Goal: Task Accomplishment & Management: Complete application form

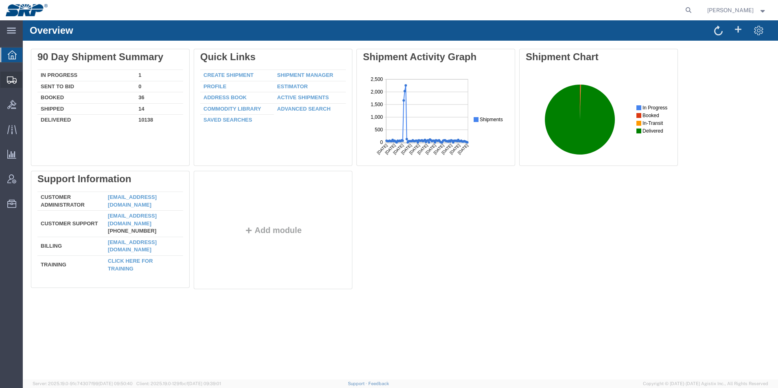
click at [9, 81] on icon at bounding box center [12, 79] width 10 height 7
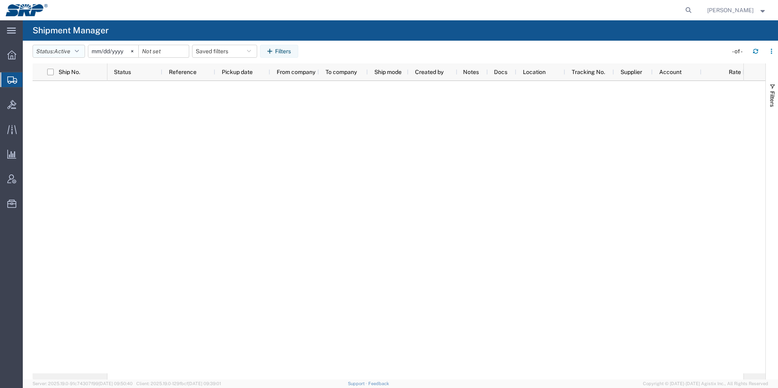
click at [66, 53] on span "Active" at bounding box center [62, 51] width 16 height 7
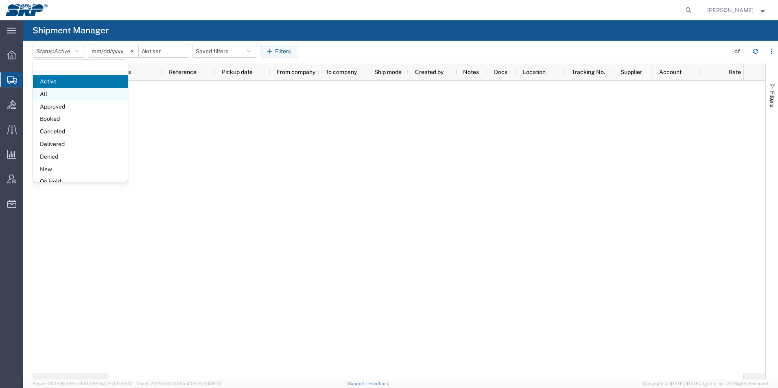
click at [57, 94] on span "All" at bounding box center [80, 94] width 95 height 13
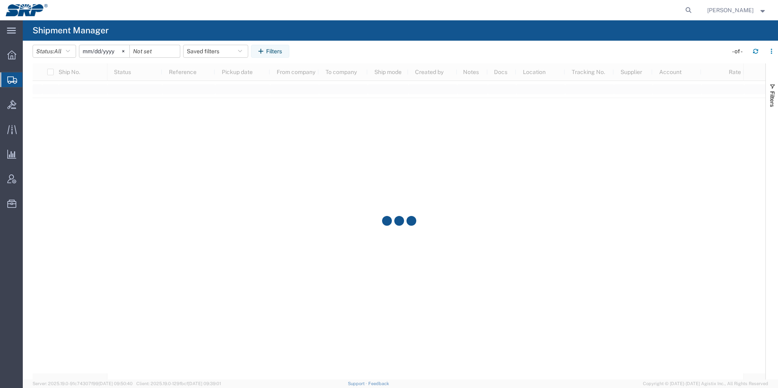
click at [107, 51] on input "[DATE]" at bounding box center [104, 51] width 50 height 12
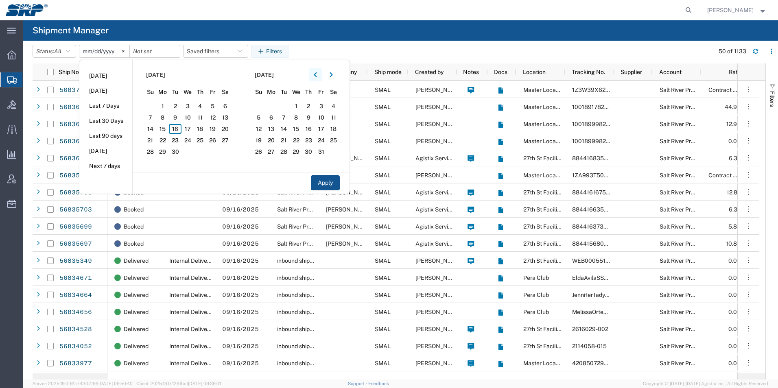
click at [317, 74] on icon "button" at bounding box center [315, 75] width 3 height 6
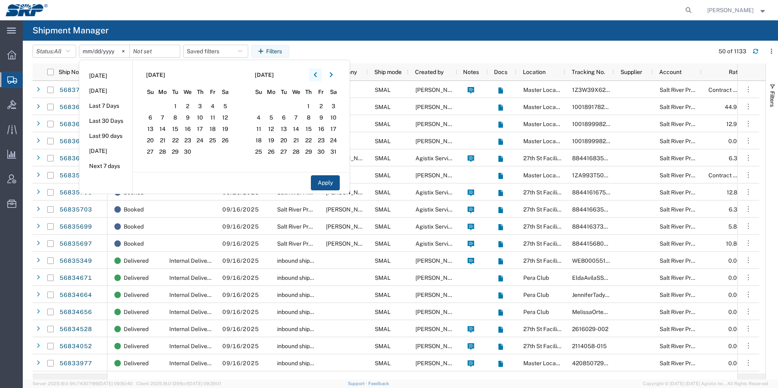
click at [317, 74] on icon "button" at bounding box center [315, 75] width 3 height 6
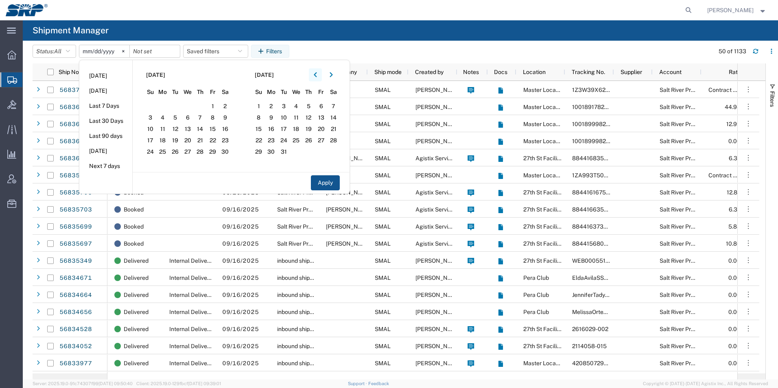
click at [317, 74] on icon "button" at bounding box center [315, 75] width 3 height 6
click at [178, 109] on span "1" at bounding box center [175, 106] width 13 height 10
click at [324, 183] on button "Apply" at bounding box center [325, 182] width 29 height 15
type input "[DATE]"
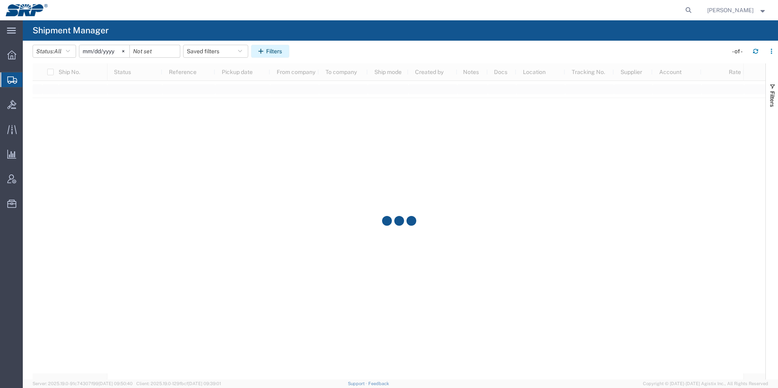
click at [270, 54] on button "Filters" at bounding box center [270, 51] width 38 height 13
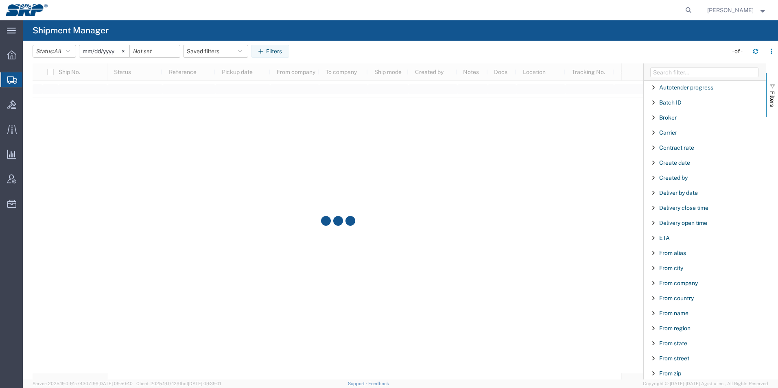
scroll to position [81, 0]
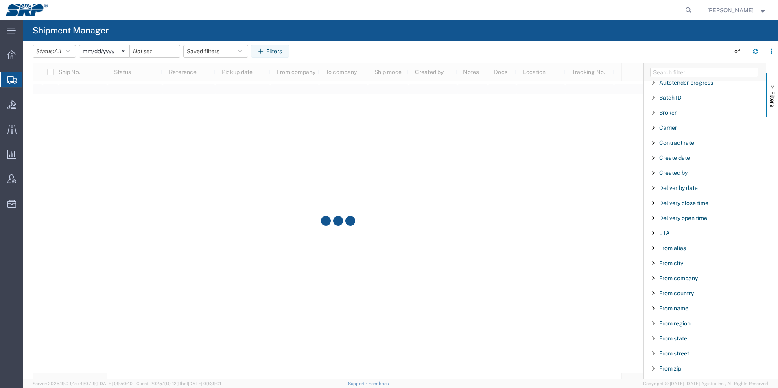
click at [676, 264] on span "From city" at bounding box center [671, 263] width 24 height 7
type input "streator"
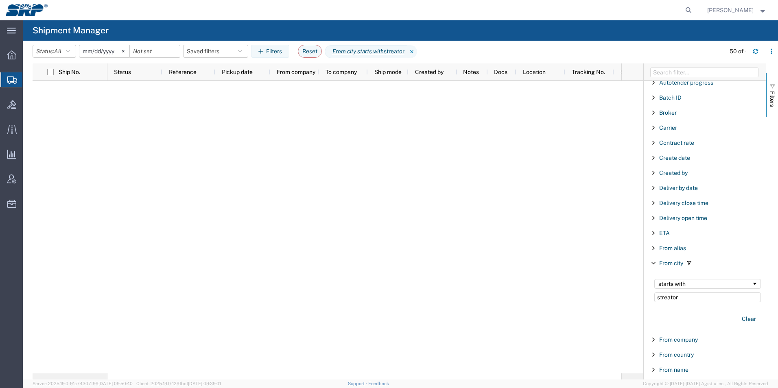
click at [101, 52] on input "[DATE]" at bounding box center [104, 51] width 50 height 12
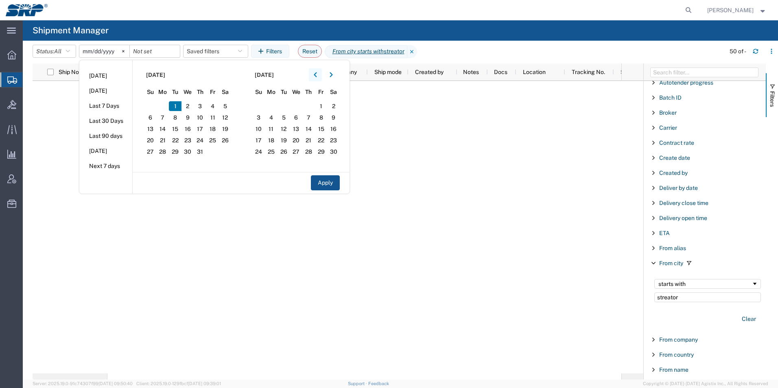
click at [318, 78] on button "button" at bounding box center [315, 74] width 13 height 13
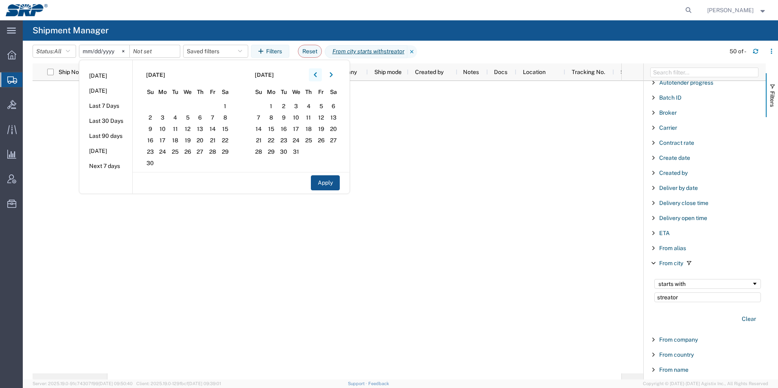
click at [318, 78] on button "button" at bounding box center [315, 74] width 13 height 13
click at [166, 106] on span "1" at bounding box center [163, 106] width 13 height 10
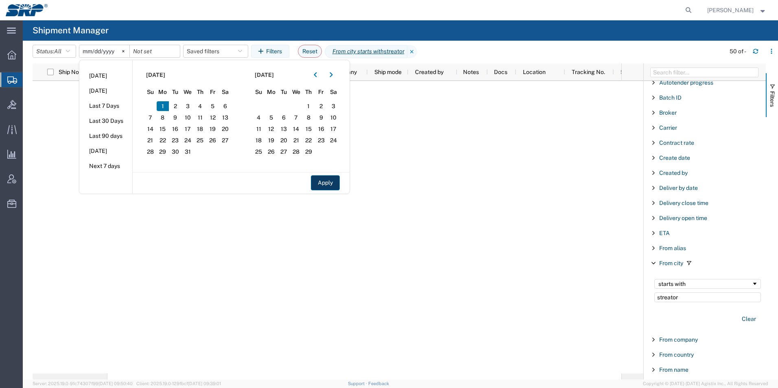
click at [330, 181] on button "Apply" at bounding box center [325, 182] width 29 height 15
type input "[DATE]"
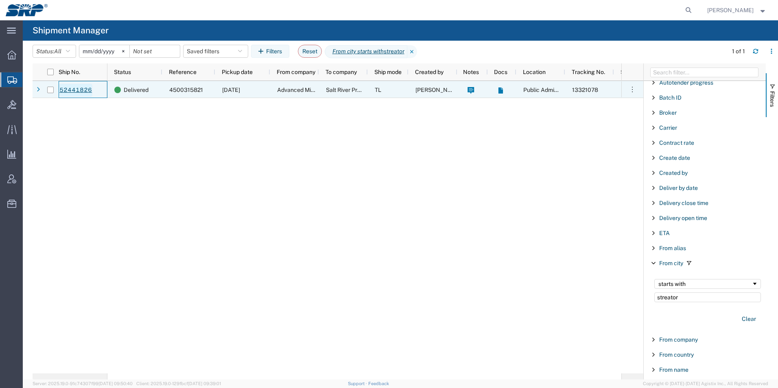
click at [73, 87] on link "52441826" at bounding box center [75, 90] width 33 height 13
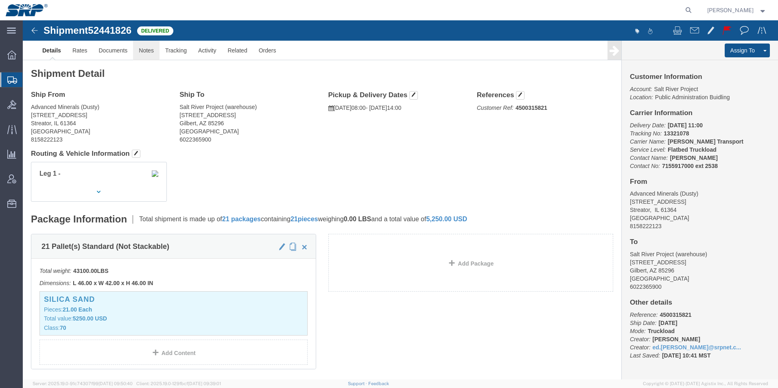
click link "Notes"
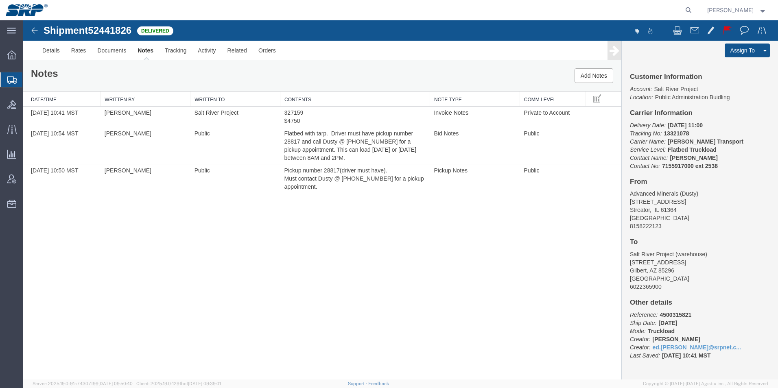
click at [10, 76] on icon at bounding box center [12, 79] width 10 height 7
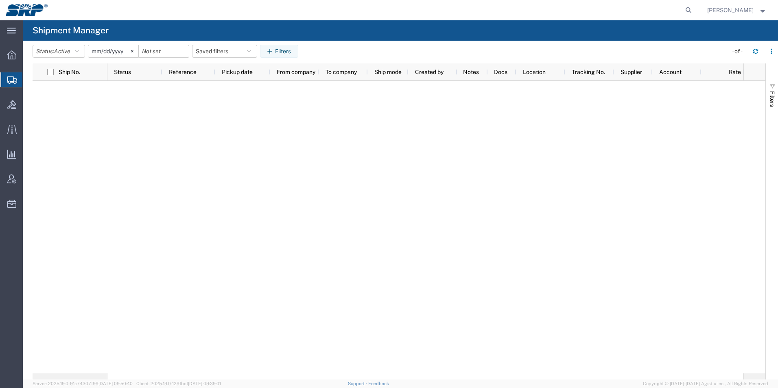
click at [0, 0] on span "Create Shipment" at bounding box center [0, 0] width 0 height 0
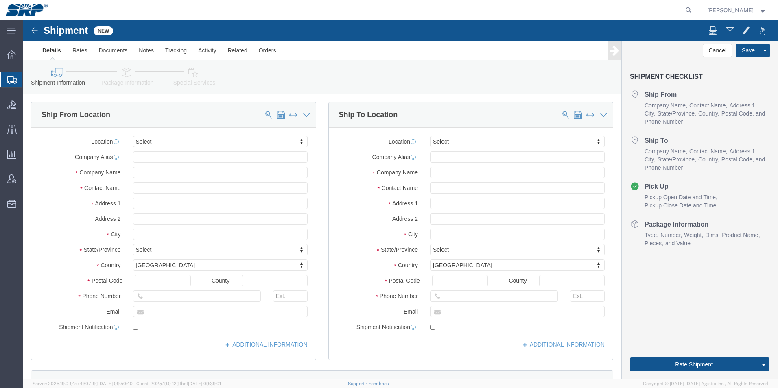
select select
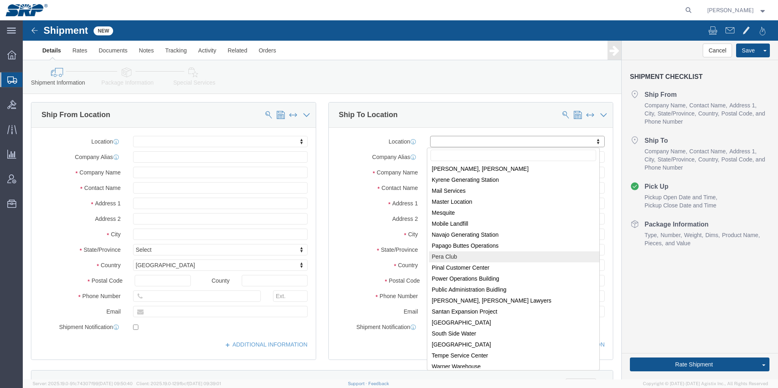
scroll to position [170, 0]
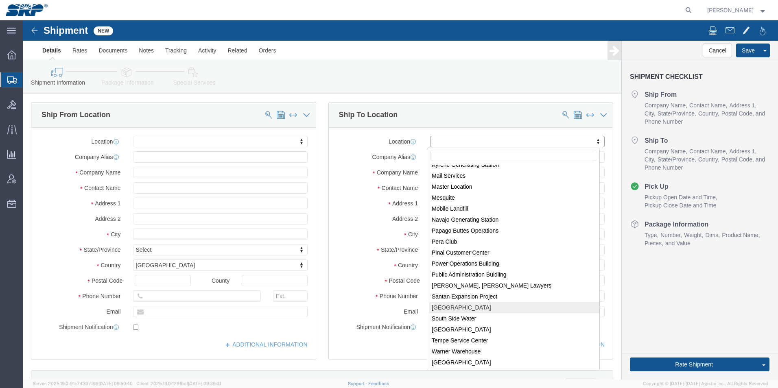
select select "54820"
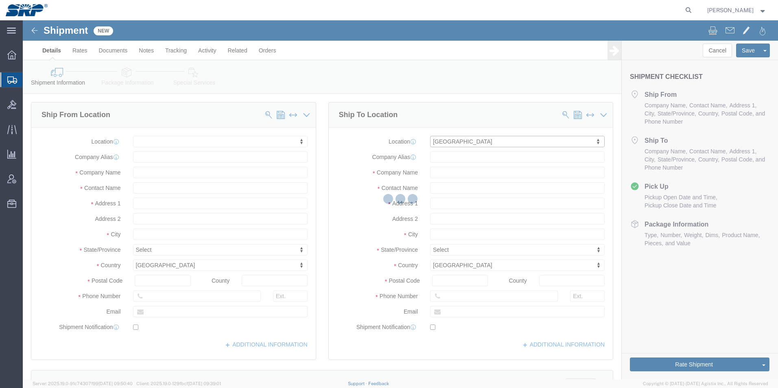
type input "[STREET_ADDRESS]"
type input "85296"
type input "STS"
type input "Salt River Project"
type input "[PERSON_NAME]"
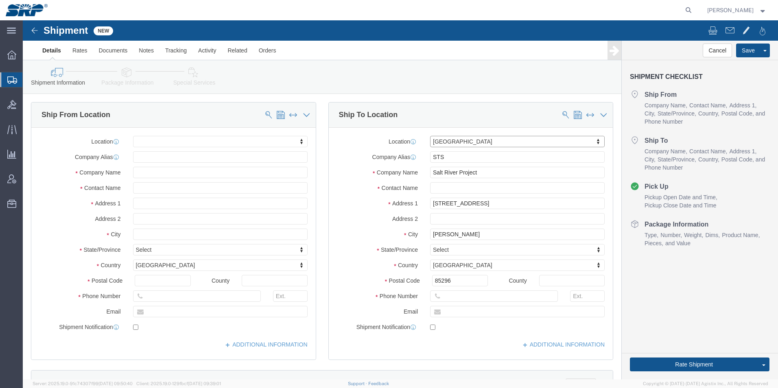
select select "AZ"
click input "text"
type input "Warehouse"
click input "text"
paste input "[PHONE_NUMBER]"
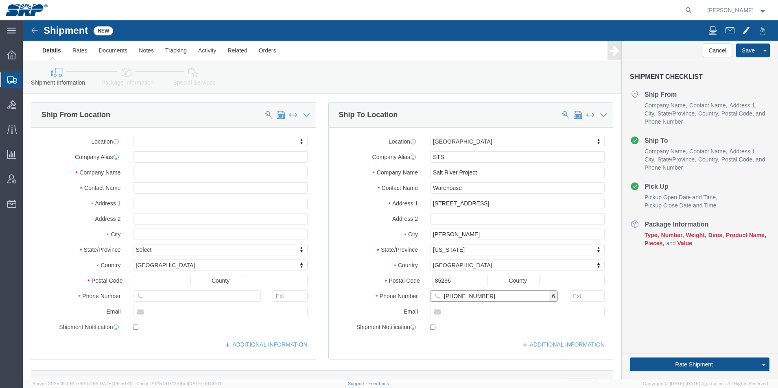
type input "[PHONE_NUMBER]"
click input "text"
paste input "Advanced Mineral Products"
type input "Advanced Mineral Products"
click input "text"
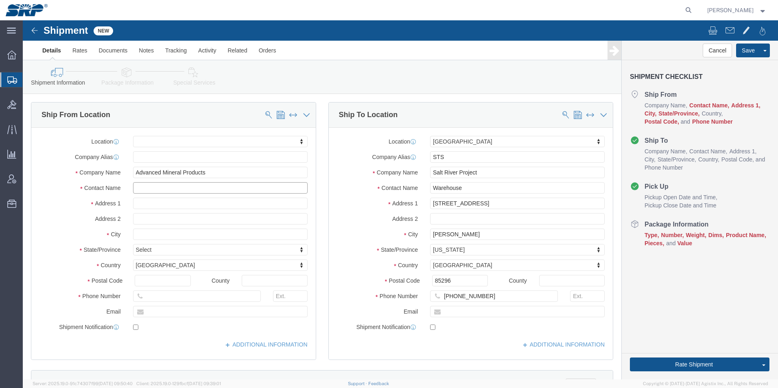
paste input "Dusty"
type input "Dusty"
click input "text"
paste input "[STREET_ADDRESS]"
type input "[STREET_ADDRESS]"
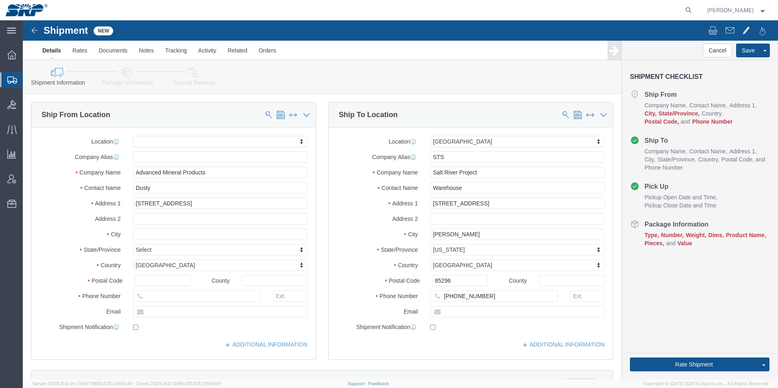
select select
click input "text"
type input "Streator"
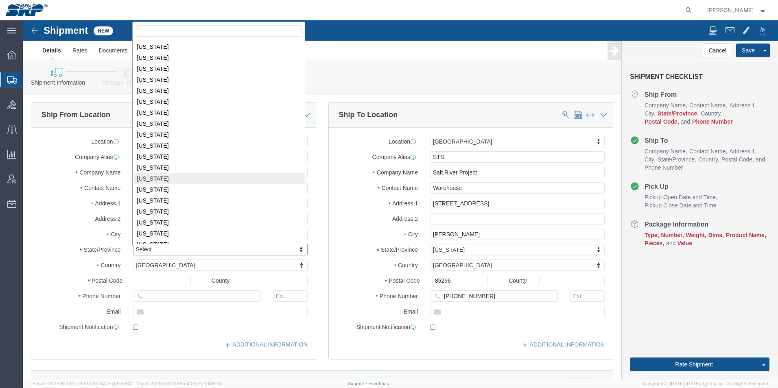
scroll to position [123, 0]
select select
select select "IL"
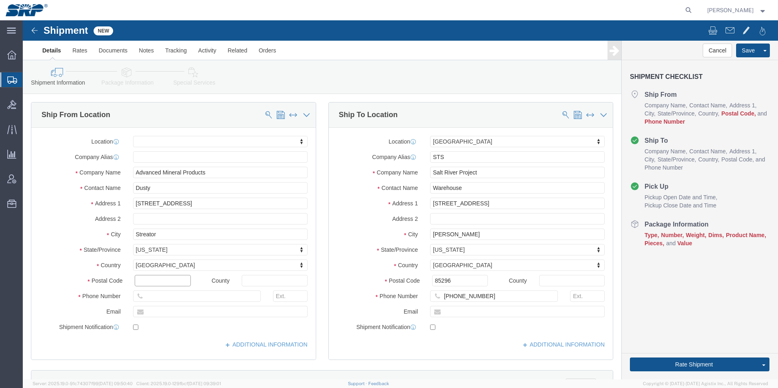
click input "text"
type input "61364"
select select
click input "text"
paste input "[PHONE_NUMBER]"
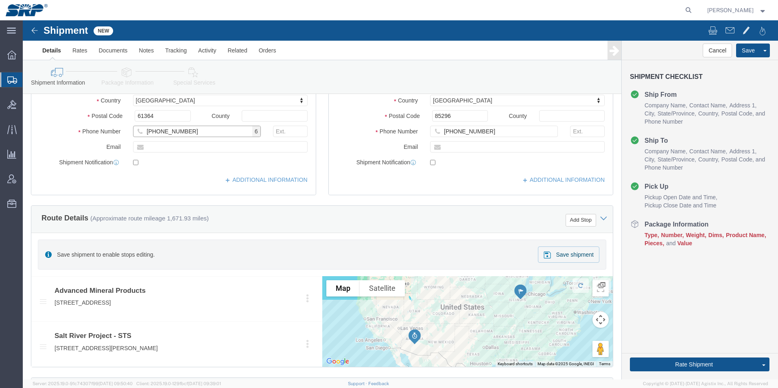
scroll to position [203, 0]
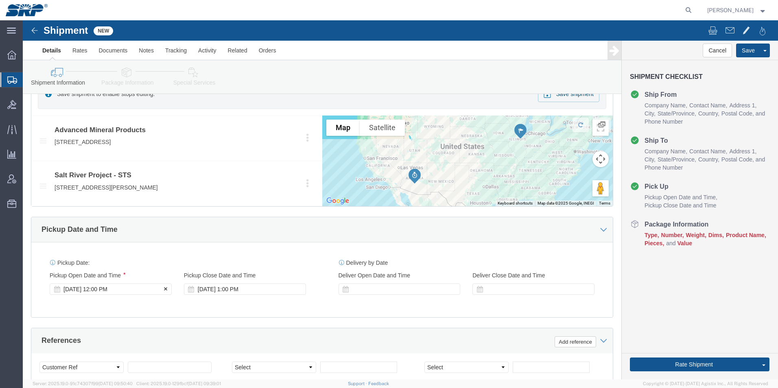
type input "[PHONE_NUMBER]"
click div "[DATE] 12:00 PM"
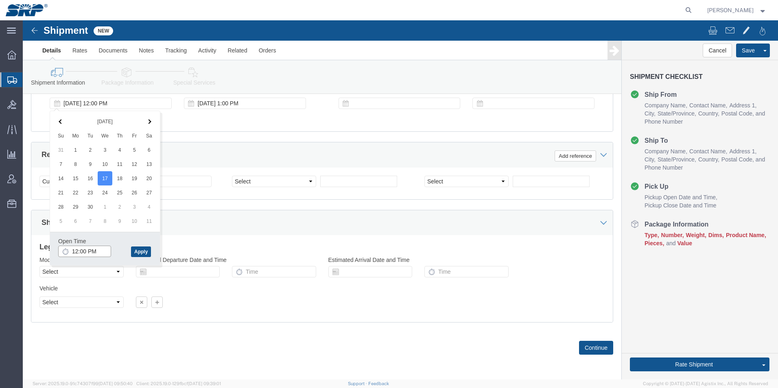
click input "12:00 PM"
type input "8:00 AM"
click button "Apply"
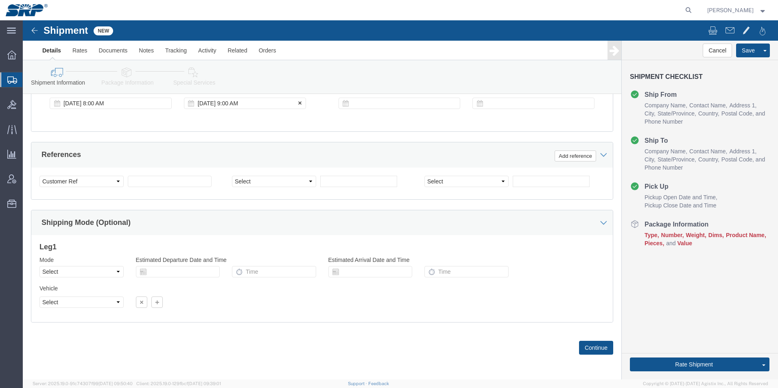
click div "[DATE] 9:00 AM"
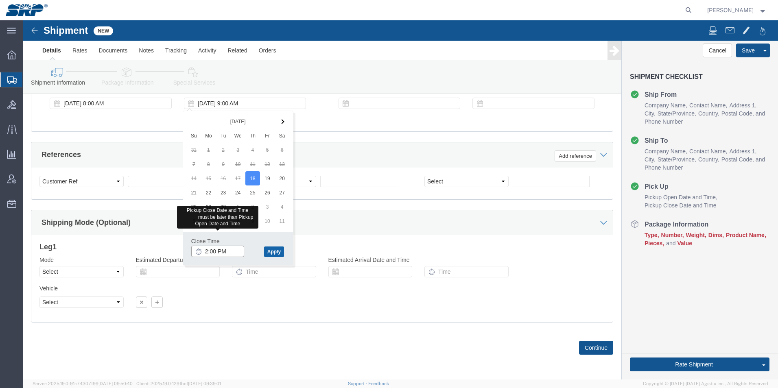
type input "2:00 PM"
click button "Apply"
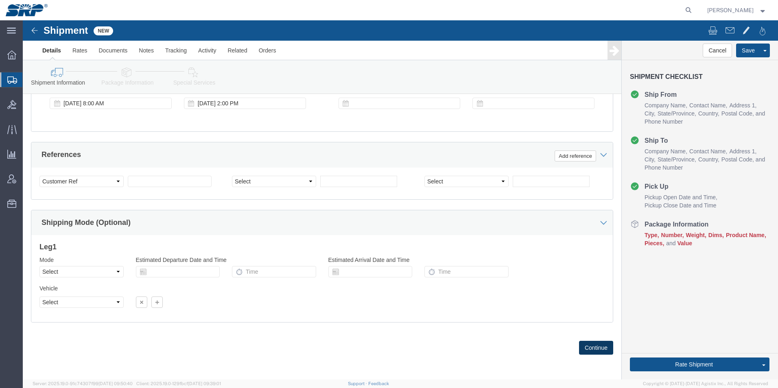
click button "Continue"
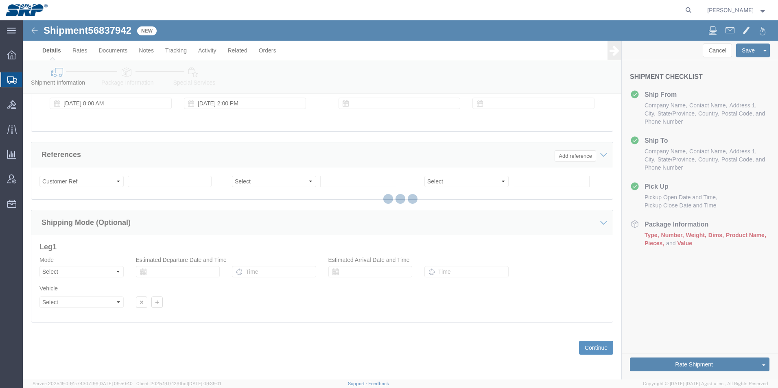
select select "54820"
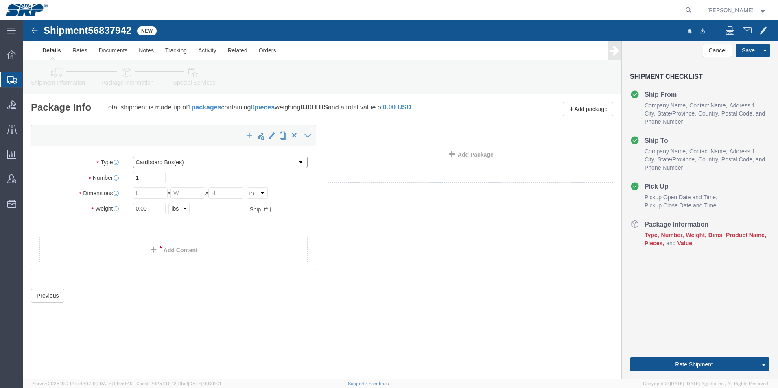
click select "Select Bale(s) Basket(s) Bolt(s) Bottle(s) Buckets Bulk Bundle(s) Can(s) Cardbo…"
select select "PSNS"
click select "Select Bale(s) Basket(s) Bolt(s) Bottle(s) Buckets Bulk Bundle(s) Can(s) Cardbo…"
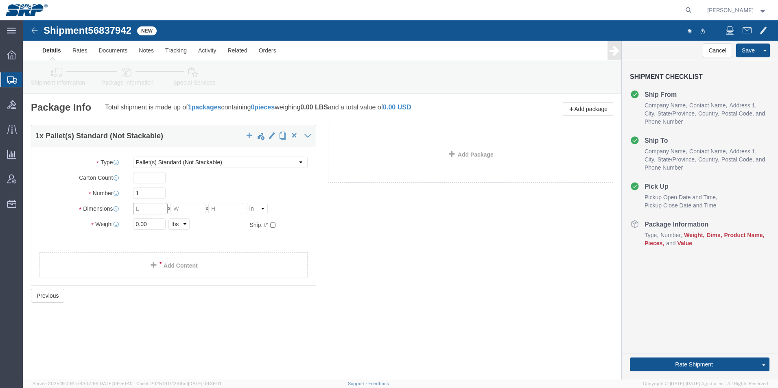
drag, startPoint x: 129, startPoint y: 186, endPoint x: 100, endPoint y: 189, distance: 28.7
click div "Dimensions Length x Width x Height Select cm ft in"
type input "46"
type input "42"
type input "46"
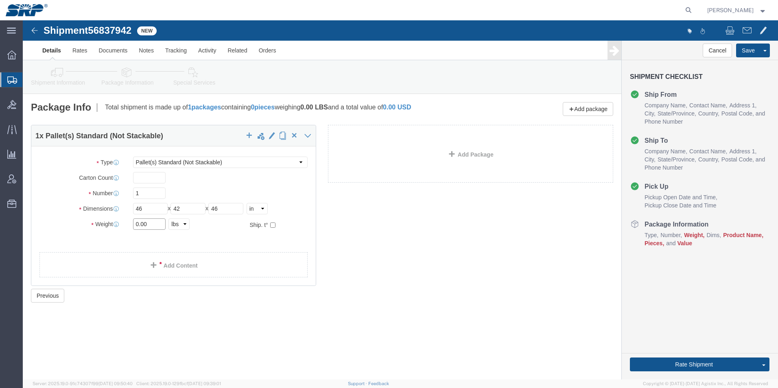
drag, startPoint x: 131, startPoint y: 201, endPoint x: 61, endPoint y: 203, distance: 70.4
click div "Weight 0.00 Select kgs lbs Ship. t°"
type input "43300"
drag, startPoint x: 138, startPoint y: 169, endPoint x: 91, endPoint y: 171, distance: 47.2
click div "Number Number of packages of specified package type and dimensions 1"
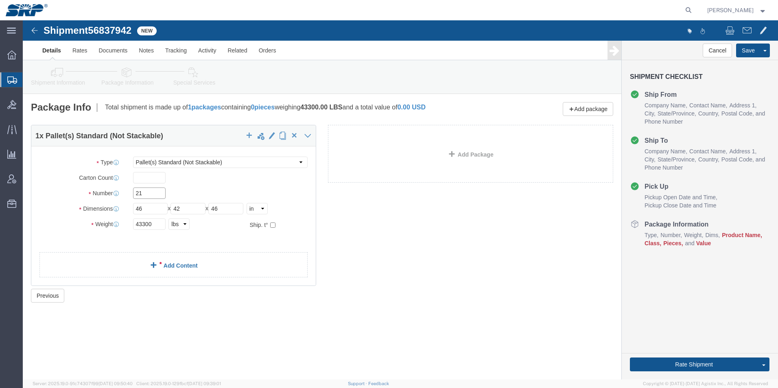
type input "21"
click link "Add Content"
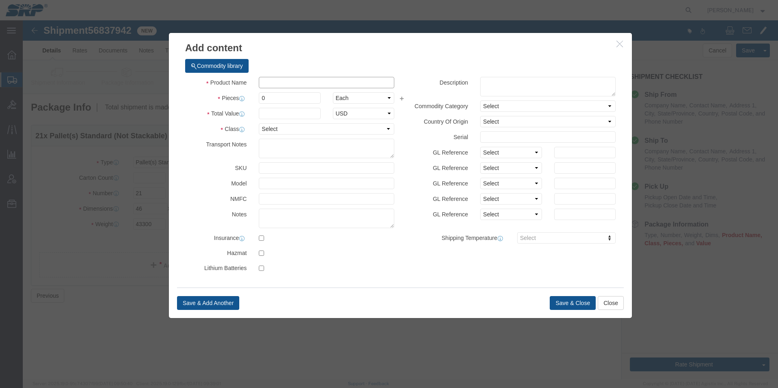
click input "text"
type input "Silica Sand"
drag, startPoint x: 256, startPoint y: 75, endPoint x: 179, endPoint y: 79, distance: 77.0
click div "Pieces 0 Select Bag Barrels 100Board Feet Bottle Box Blister Pack Carats Can Ca…"
type input "21"
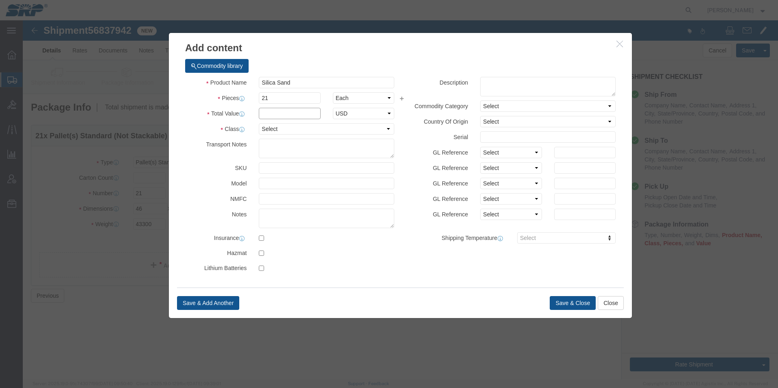
click input "text"
type input "5200"
click select "Select 50 55 60 65 70 85 92.5 100 125 175 250 300 400"
select select "70"
click select "Select 50 55 60 65 70 85 92.5 100 125 175 250 300 400"
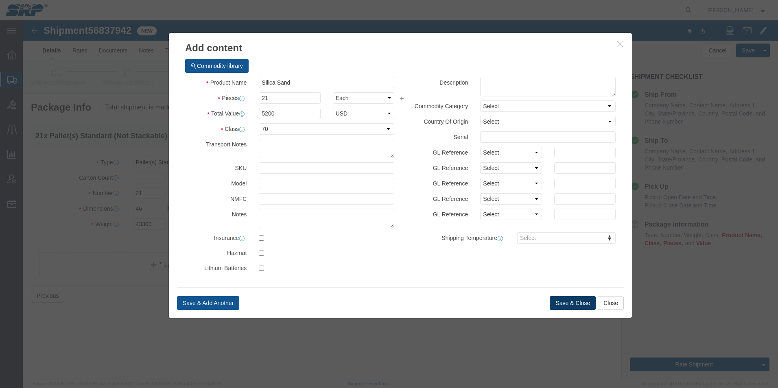
click button "Save & Close"
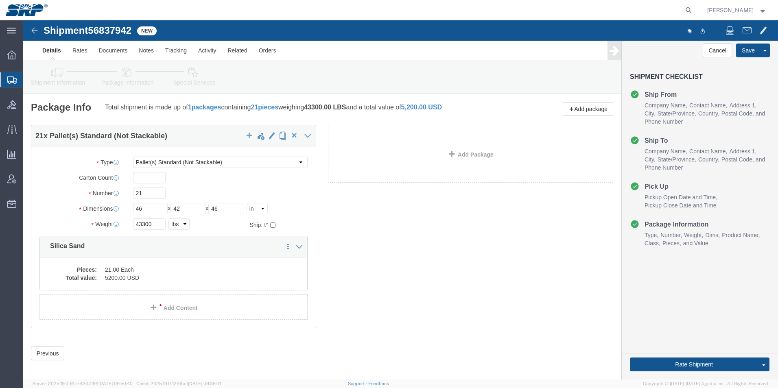
scroll to position [6, 0]
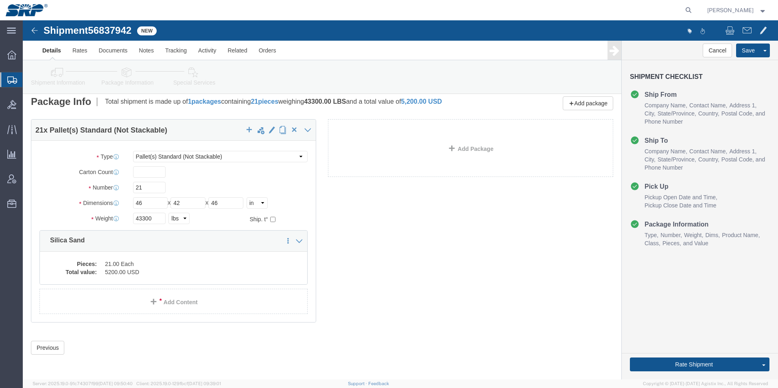
click link "Special Services"
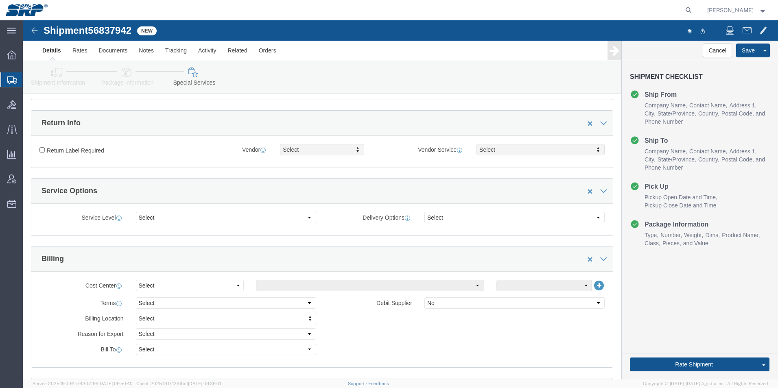
scroll to position [372, 0]
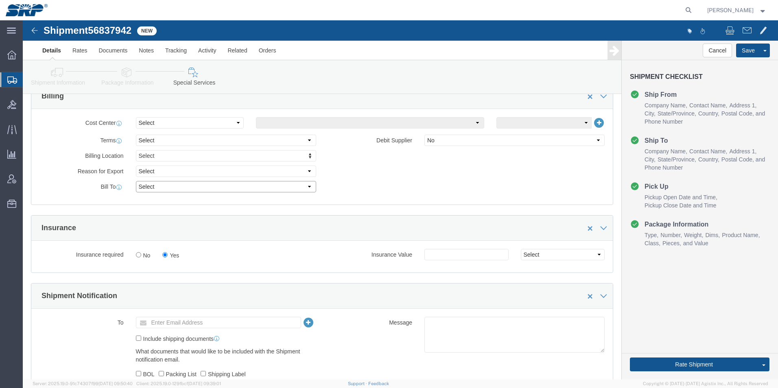
click select "Select Recipient Account Sender/Shipper Third Party Account"
select select "RCPN"
click select "Select Recipient Account Sender/Shipper Third Party Account"
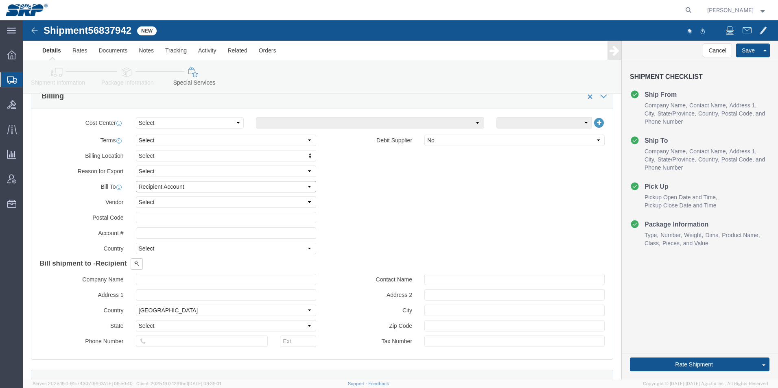
type input "Salt River Project"
type input "[STREET_ADDRESS]"
select select "US"
select select "AZ"
type input "[PHONE_NUMBER]"
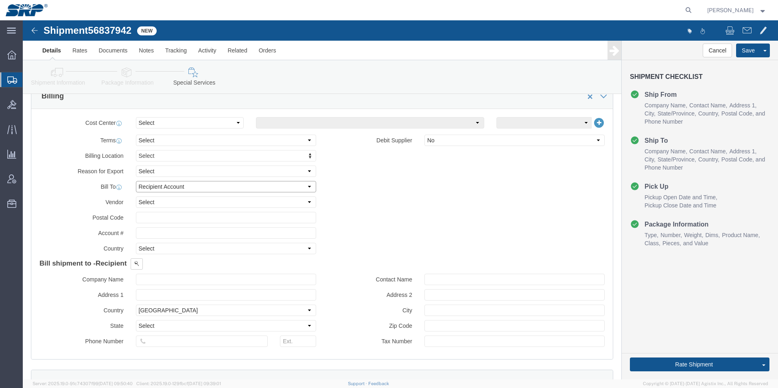
type input "Warehouse"
type input "[PERSON_NAME]"
type input "85296"
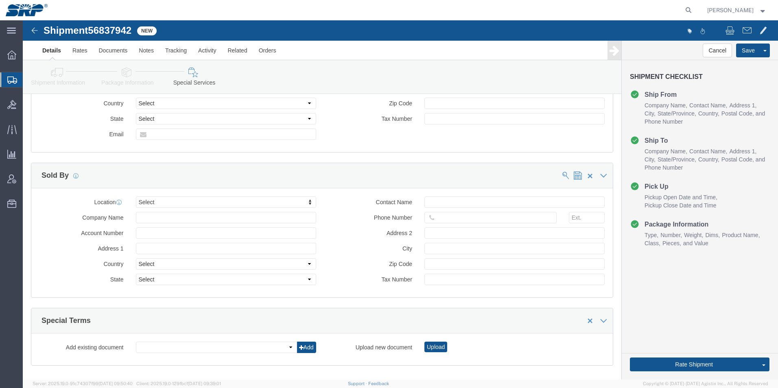
scroll to position [968, 0]
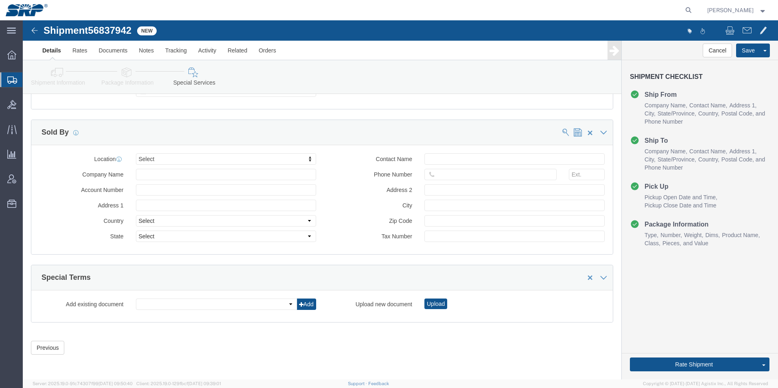
click link "Package Information"
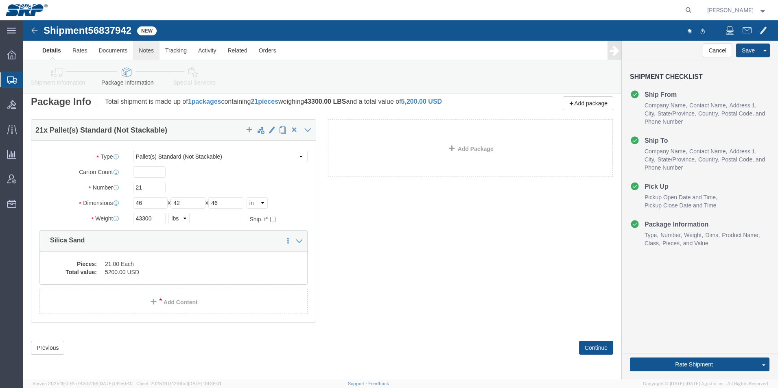
click link "Notes"
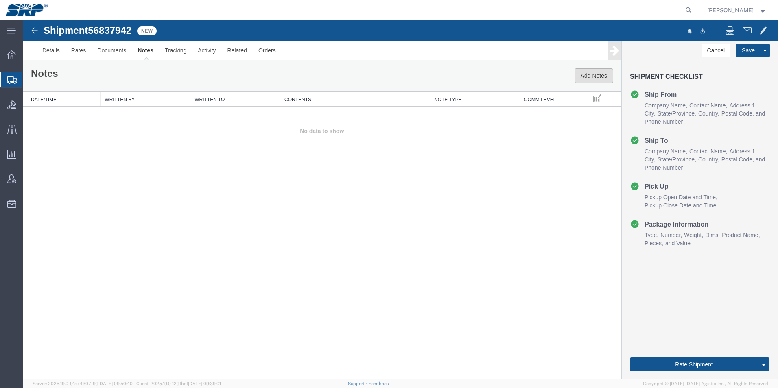
click at [590, 73] on button "Add Notes" at bounding box center [593, 75] width 39 height 15
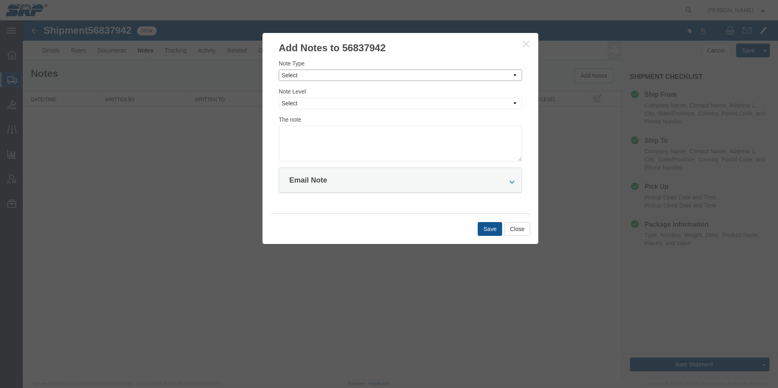
click at [361, 71] on select "Select Approval Bid Notes Carrier Change Notes Claim Notes Content Hazmat Notes…" at bounding box center [400, 75] width 243 height 11
select select "PICKUP_LOCATION_NOTES"
click at [279, 70] on select "Select Approval Bid Notes Carrier Change Notes Claim Notes Content Hazmat Notes…" at bounding box center [400, 75] width 243 height 11
click at [324, 103] on select "Select Private to Account Private to Vendor Public" at bounding box center [400, 103] width 243 height 11
select select "PUBLIC"
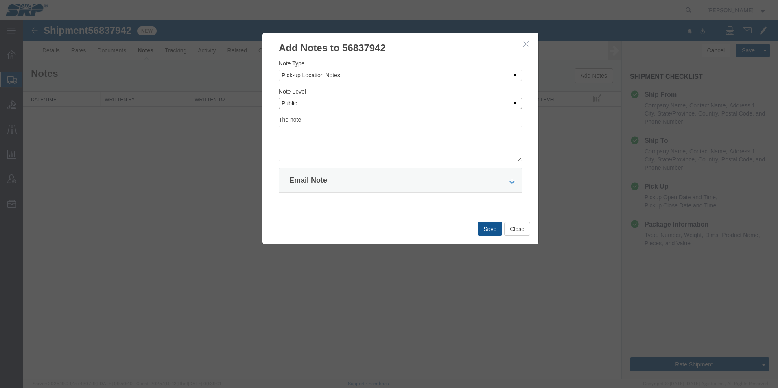
click at [279, 98] on select "Select Private to Account Private to Vendor Public" at bounding box center [400, 103] width 243 height 11
click at [312, 142] on textarea at bounding box center [400, 144] width 243 height 36
paste textarea "Pickup number: 37841 – Driver must have Advanced Mineral Products [STREET_ADDRE…"
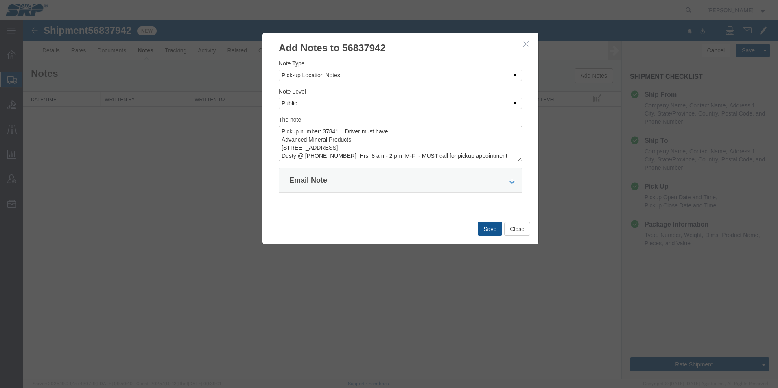
scroll to position [15, 0]
click at [336, 144] on textarea "Pickup number: 37841 – Driver must have Advanced Mineral Products [STREET_ADDRE…" at bounding box center [400, 144] width 243 height 36
drag, startPoint x: 494, startPoint y: 141, endPoint x: 270, endPoint y: 126, distance: 224.6
click at [270, 126] on div "Note Type Select Approval Bid Notes Carrier Change Notes Claim Notes Content Ha…" at bounding box center [400, 134] width 276 height 159
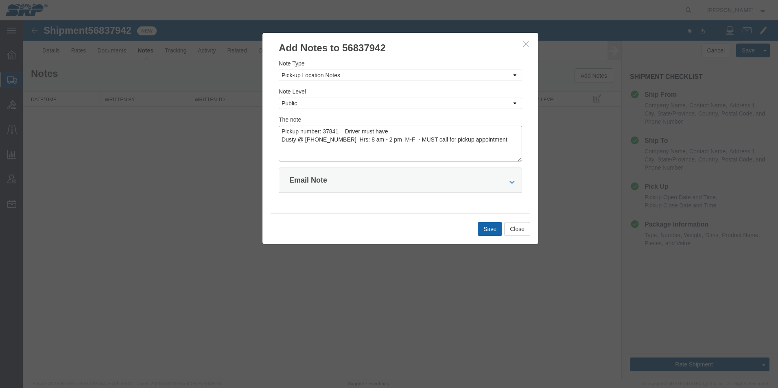
type textarea "Pickup number: 37841 – Driver must have Dusty @ [PHONE_NUMBER] Hrs: 8 am - 2 pm…"
click at [490, 235] on button "Save" at bounding box center [489, 229] width 24 height 14
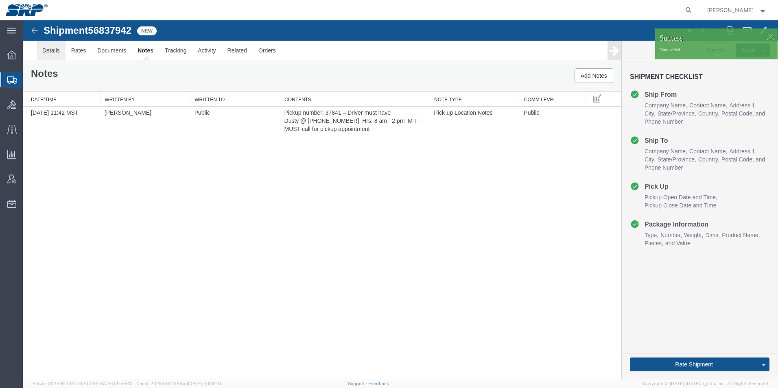
click at [46, 48] on link "Details" at bounding box center [51, 51] width 29 height 20
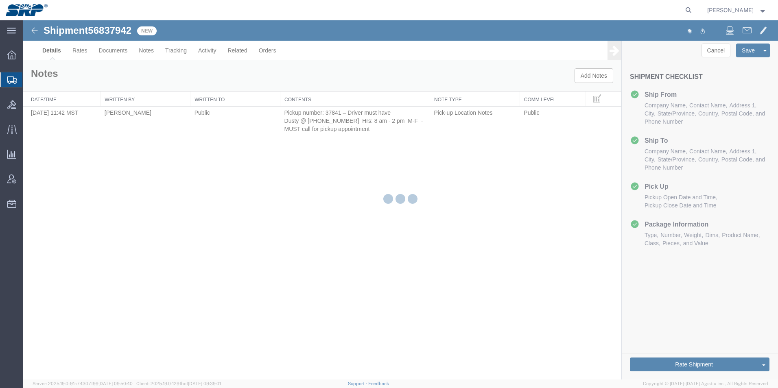
select select "54820"
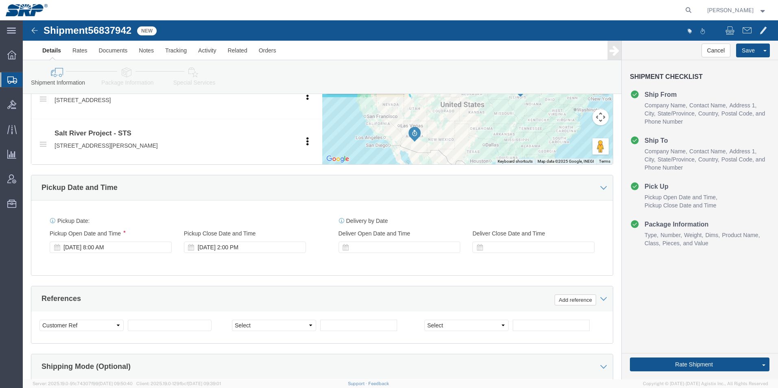
scroll to position [325, 0]
click select "Select Account Type Activity ID Airline Appointment Number ASN Batch Request # …"
select select "PURCHORD"
click select "Select Account Type Activity ID Airline Appointment Number ASN Batch Request # …"
click input "text"
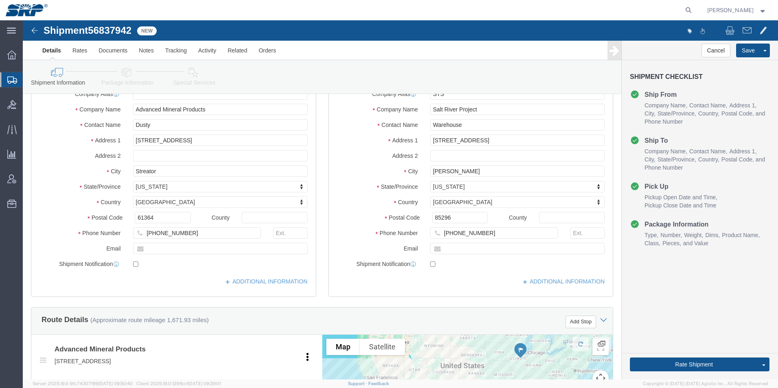
scroll to position [0, 0]
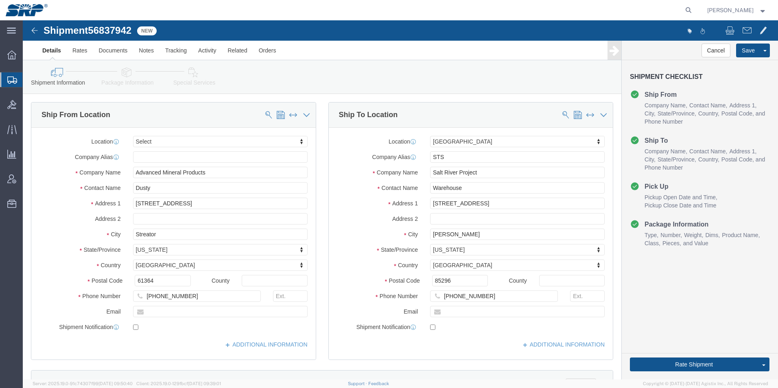
type input "4500346103"
click input "Dusty"
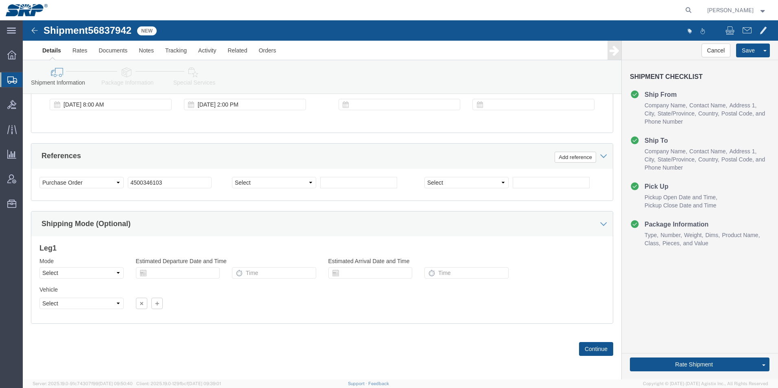
scroll to position [468, 0]
type input "Dusty (pickup number 37841)"
click button "Continue"
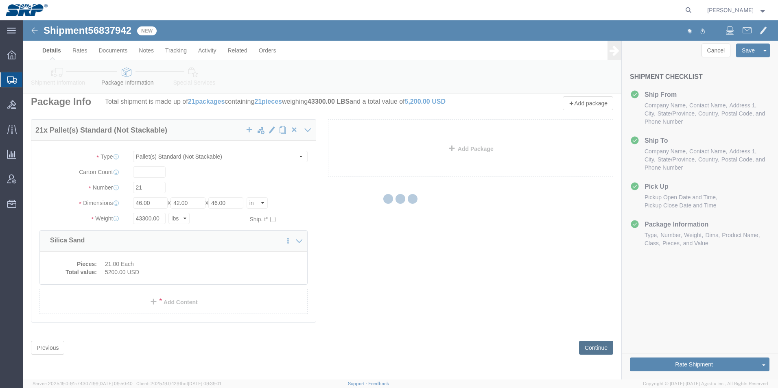
scroll to position [0, 0]
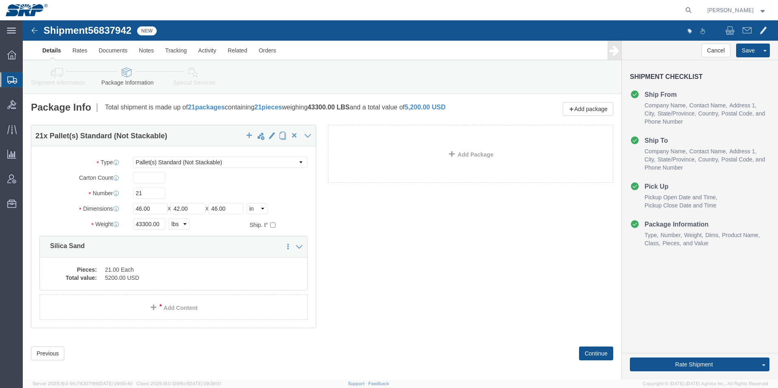
click link "Special Services"
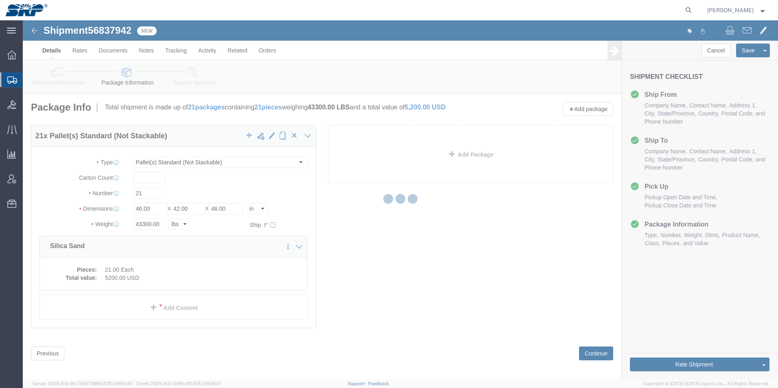
select select
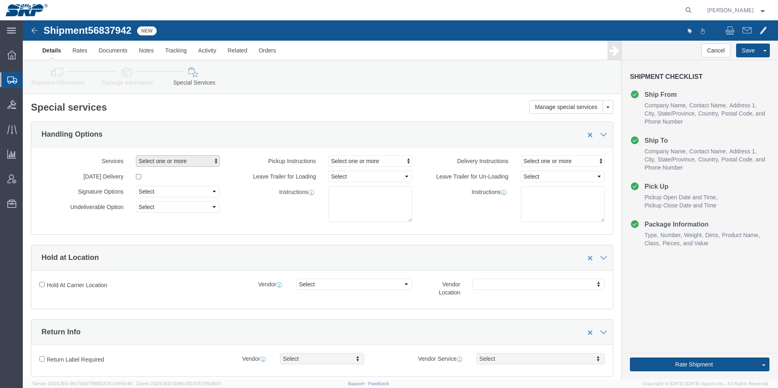
click span "Select one or more"
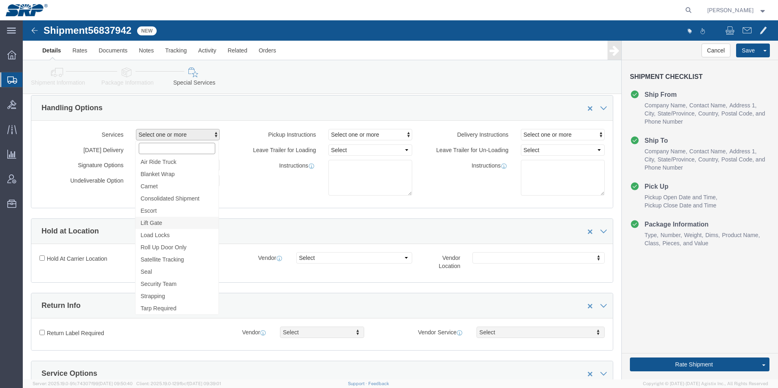
scroll to position [41, 0]
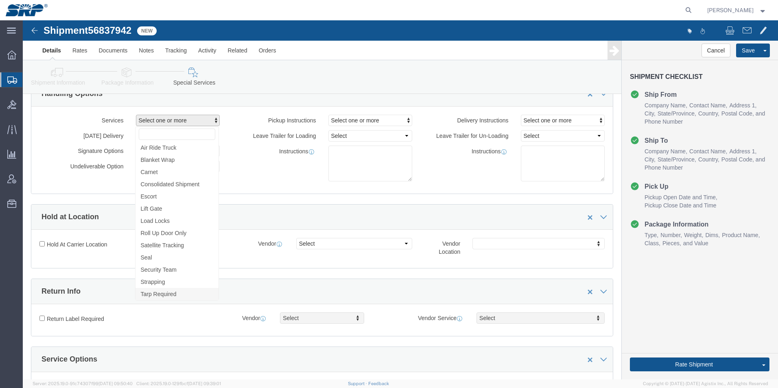
click span "Tarp Required"
select select "VEHICLE_TARP_REQUIRED_FLAG"
click div "Hold At Carrier Location Vendor Select FedEx Freight UPS FedEx Express Vendor L…"
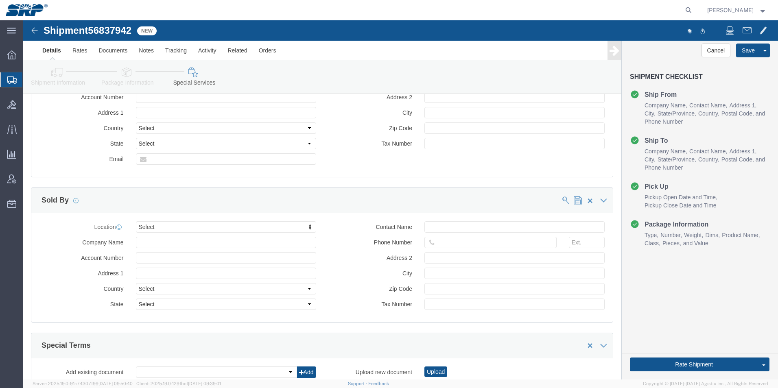
scroll to position [953, 0]
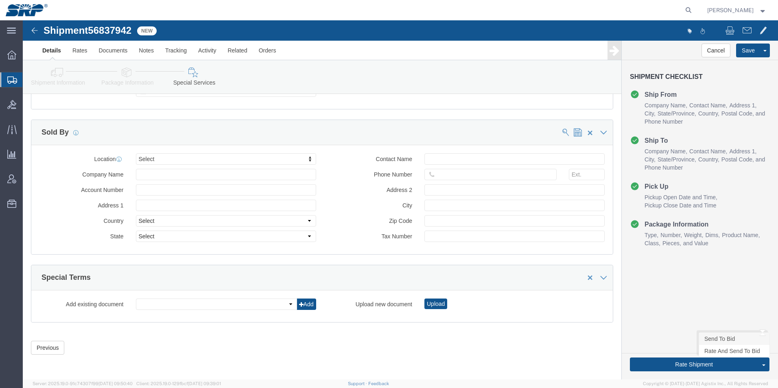
click link "Send To Bid"
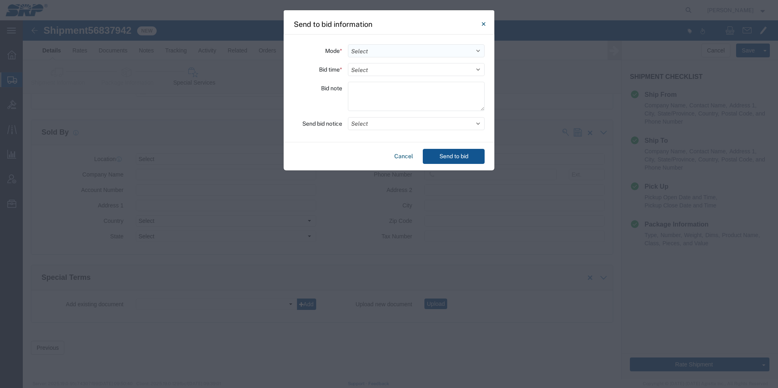
click at [358, 51] on select "Select Small Parcel Truckload Air Rail Less than Truckload Ocean Freight Multi-…" at bounding box center [416, 50] width 137 height 13
select select "TL"
click at [348, 44] on select "Select Small Parcel Truckload Air Rail Less than Truckload Ocean Freight Multi-…" at bounding box center [416, 50] width 137 height 13
click at [354, 71] on select "Select 30 Min (Rush) 1 Hour (Rush) 2 Hours (Rush) 4 Hours (Rush) 8 Hours (Rush)…" at bounding box center [416, 69] width 137 height 13
select select "24"
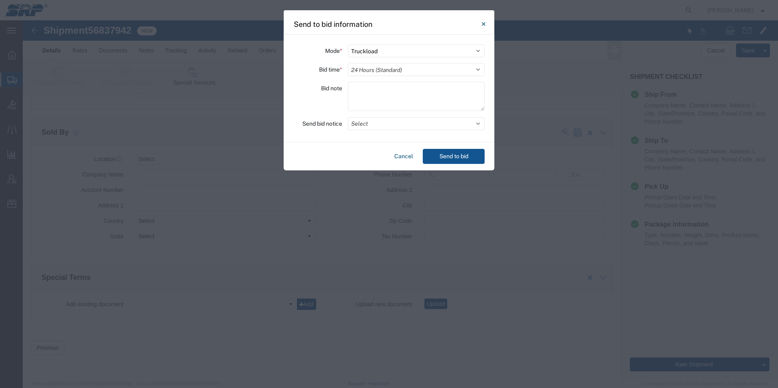
click at [348, 63] on select "Select 30 Min (Rush) 1 Hour (Rush) 2 Hours (Rush) 4 Hours (Rush) 8 Hours (Rush)…" at bounding box center [416, 69] width 137 height 13
click at [363, 85] on textarea at bounding box center [416, 96] width 137 height 29
paste textarea "Pickup number: 37841 – Driver must have Dusty @ [PHONE_NUMBER] Hrs: 8 am - 2 pm…"
click at [452, 88] on textarea "Flatbed with tarp. Driver must contact Pickup number: 37841 – Driver must have …" at bounding box center [416, 96] width 137 height 29
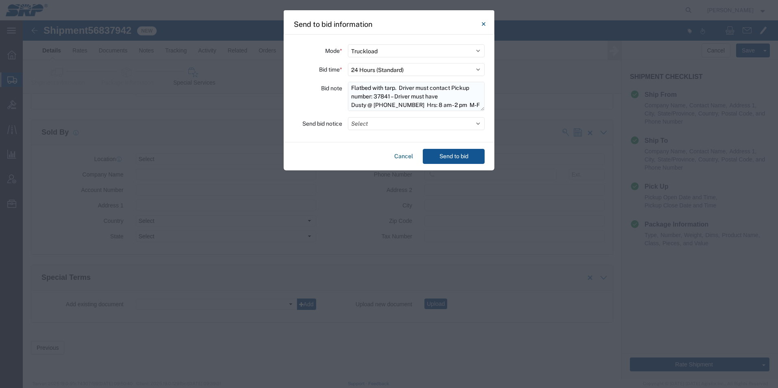
scroll to position [9, 0]
drag, startPoint x: 351, startPoint y: 104, endPoint x: 410, endPoint y: 98, distance: 58.5
click at [410, 98] on textarea "Flatbed with tarp. Driver must contact Pickup number: 37841 – Driver must have …" at bounding box center [416, 96] width 137 height 29
click at [451, 87] on textarea "Flatbed with tarp. Driver must contact Pickup number: 37841 – Driver must have …" at bounding box center [416, 96] width 137 height 29
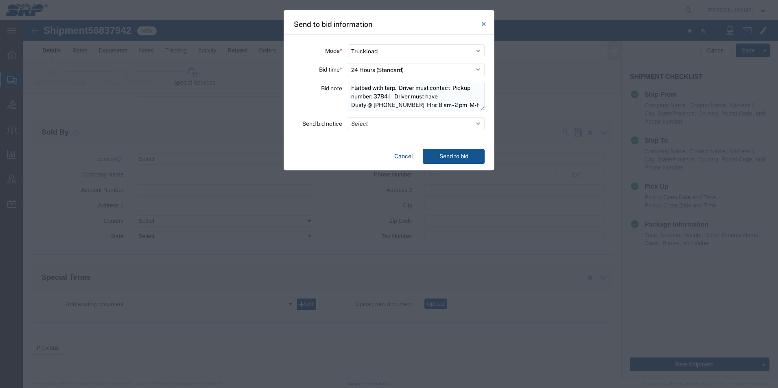
paste textarea "Dusty @ [PHONE_NUMBER]"
type textarea "Flatbed with tarp. Driver must contact Dusty @ [PHONE_NUMBER] to make pickup ap…"
click at [377, 126] on button "Select" at bounding box center [416, 123] width 137 height 13
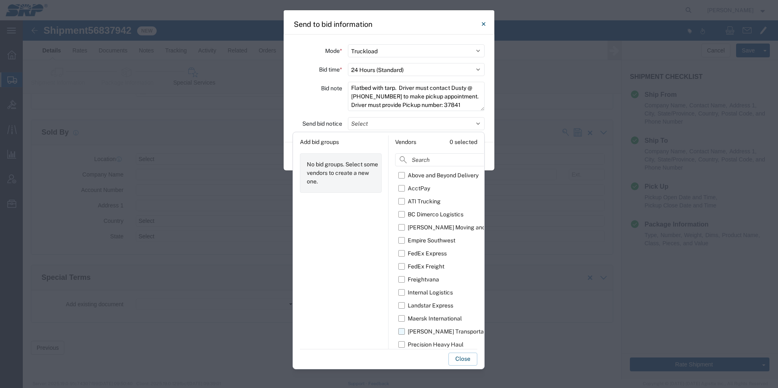
click at [403, 334] on label "[PERSON_NAME] Transportation" at bounding box center [454, 331] width 112 height 13
click at [0, 0] on input "[PERSON_NAME] Transportation" at bounding box center [0, 0] width 0 height 0
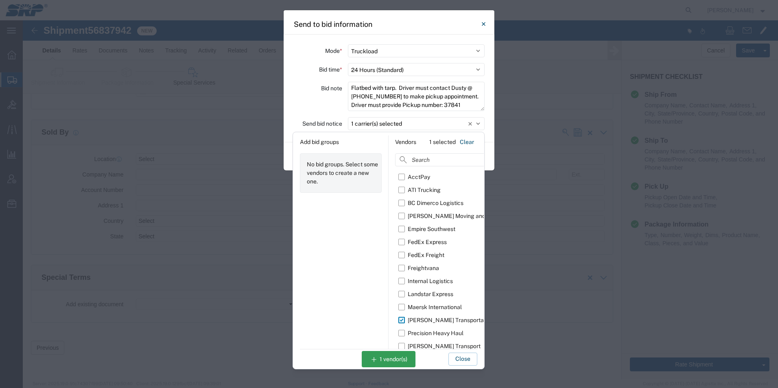
scroll to position [15, 0]
click at [403, 344] on label "[PERSON_NAME] Transport" at bounding box center [454, 342] width 112 height 13
click at [0, 0] on input "[PERSON_NAME] Transport" at bounding box center [0, 0] width 0 height 0
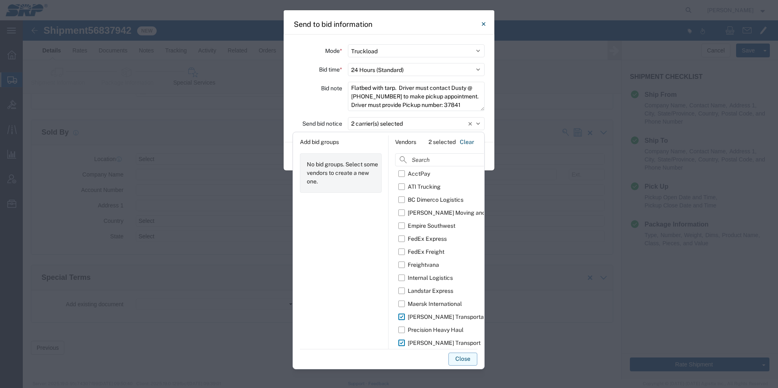
click at [466, 360] on button "Close" at bounding box center [462, 359] width 29 height 13
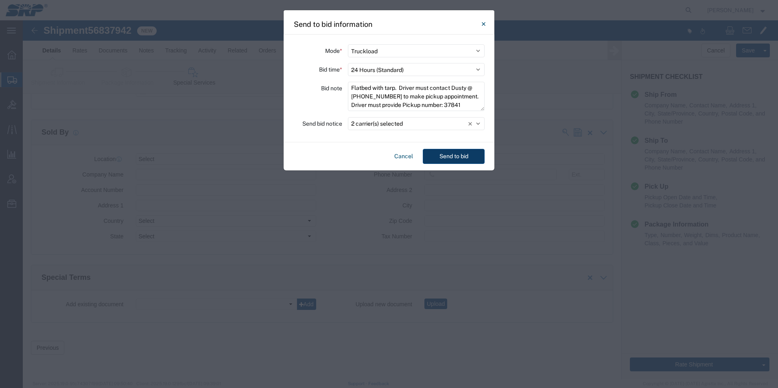
click at [450, 159] on button "Send to bid" at bounding box center [454, 156] width 62 height 15
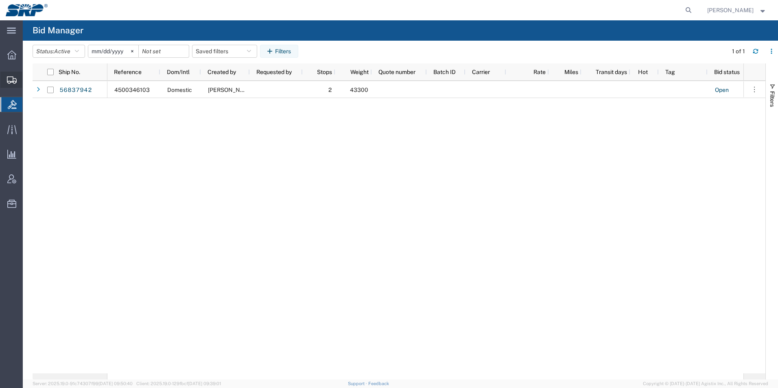
click at [14, 81] on icon at bounding box center [12, 79] width 10 height 7
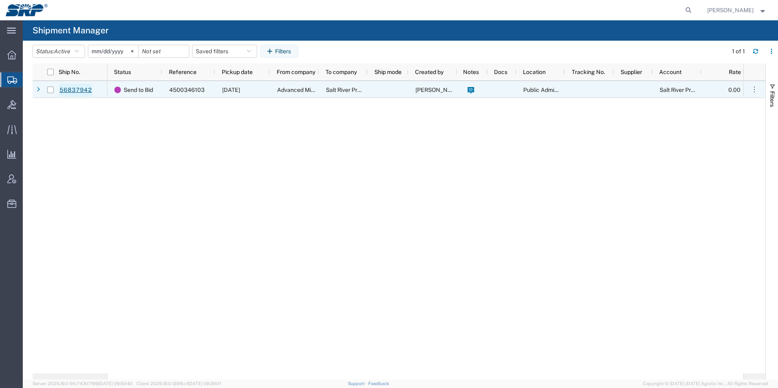
click at [75, 93] on link "56837942" at bounding box center [75, 90] width 33 height 13
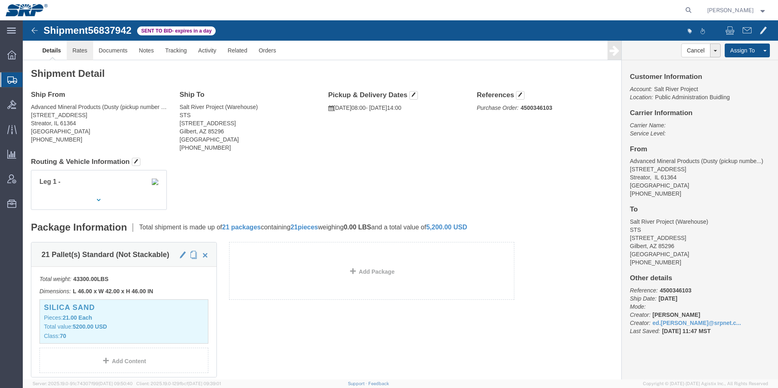
click link "Rates"
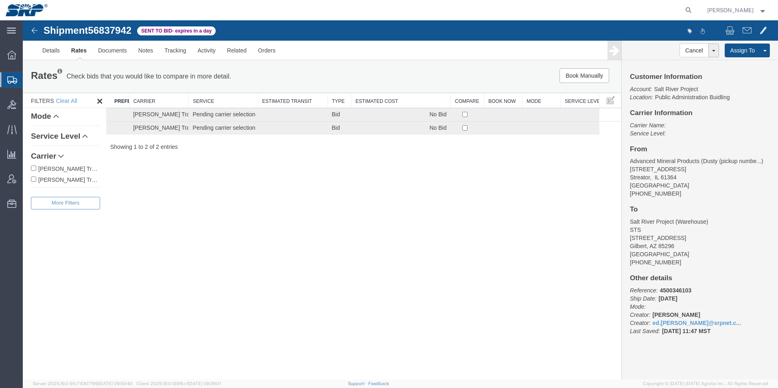
click at [11, 79] on icon at bounding box center [12, 79] width 10 height 7
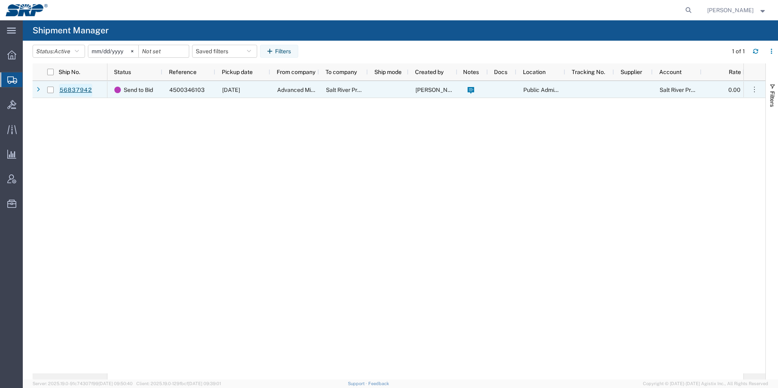
click at [81, 91] on link "56837942" at bounding box center [75, 90] width 33 height 13
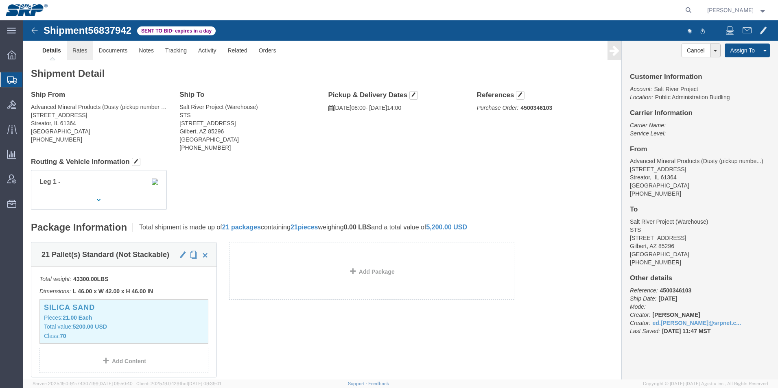
click link "Rates"
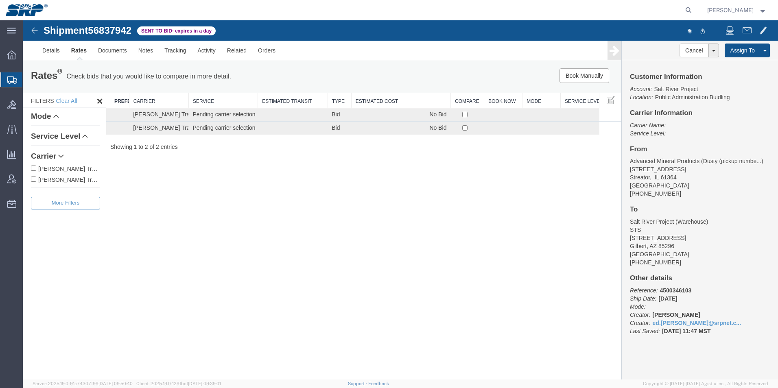
click at [11, 82] on icon at bounding box center [12, 79] width 10 height 7
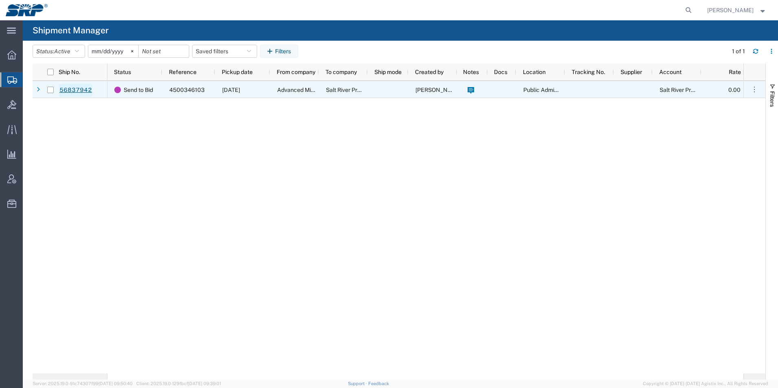
click at [72, 84] on link "56837942" at bounding box center [75, 90] width 33 height 13
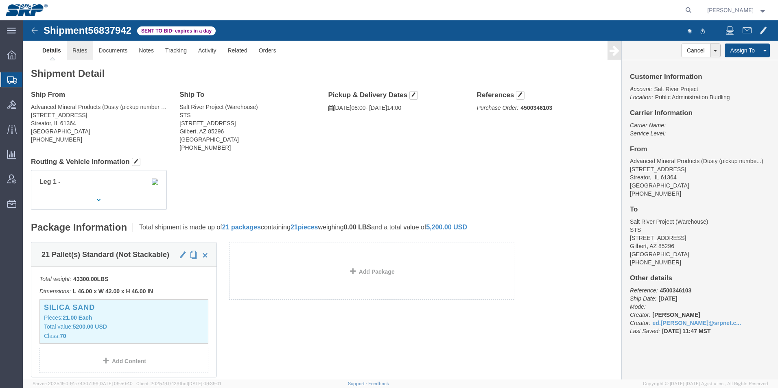
click link "Rates"
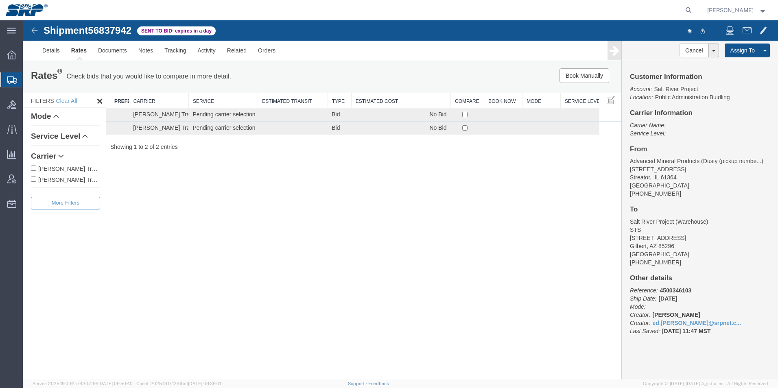
click at [7, 84] on div at bounding box center [11, 79] width 23 height 15
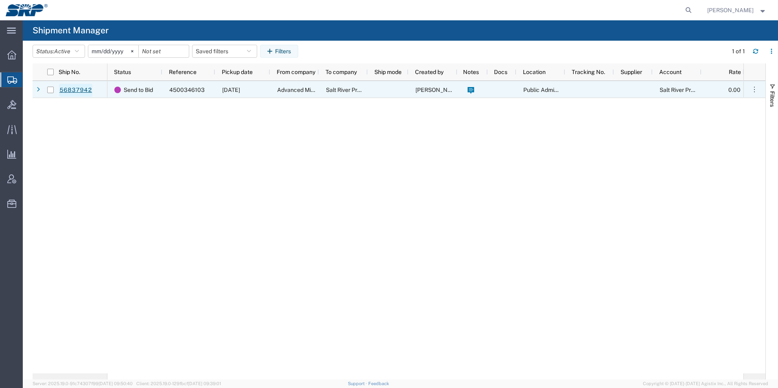
click at [63, 90] on link "56837942" at bounding box center [75, 90] width 33 height 13
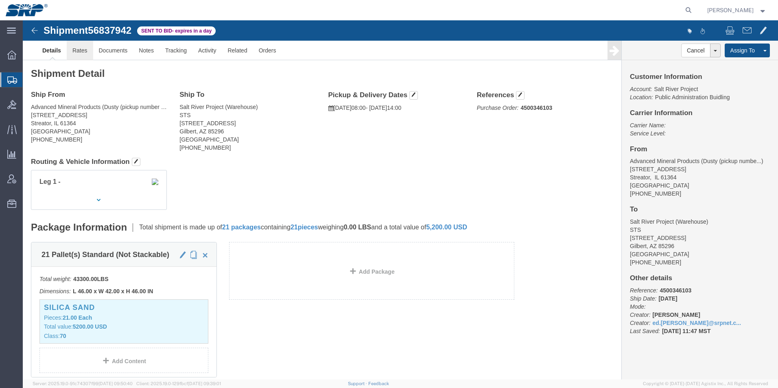
click link "Rates"
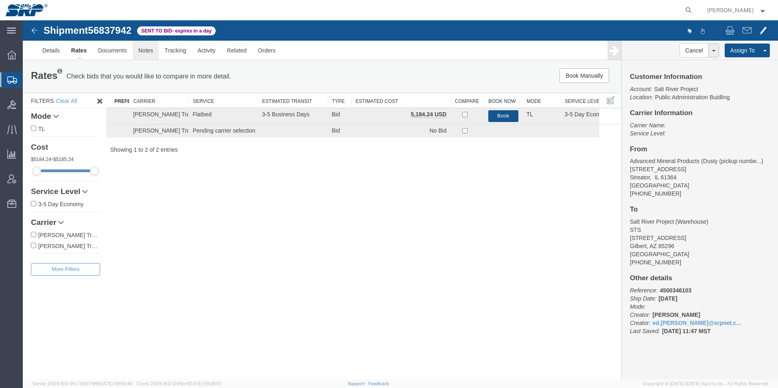
click at [143, 49] on link "Notes" at bounding box center [146, 51] width 26 height 20
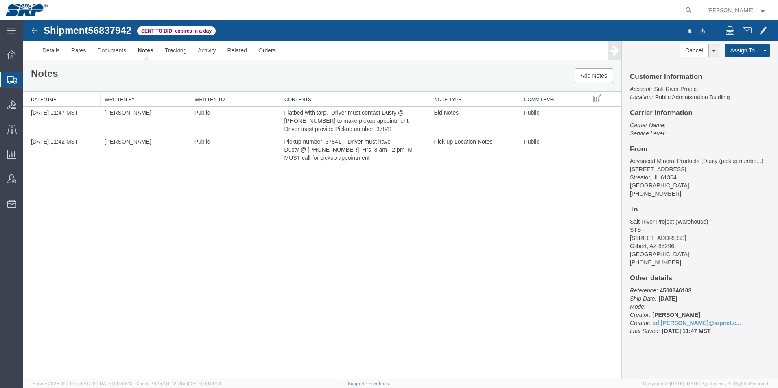
click at [13, 83] on icon at bounding box center [12, 79] width 10 height 7
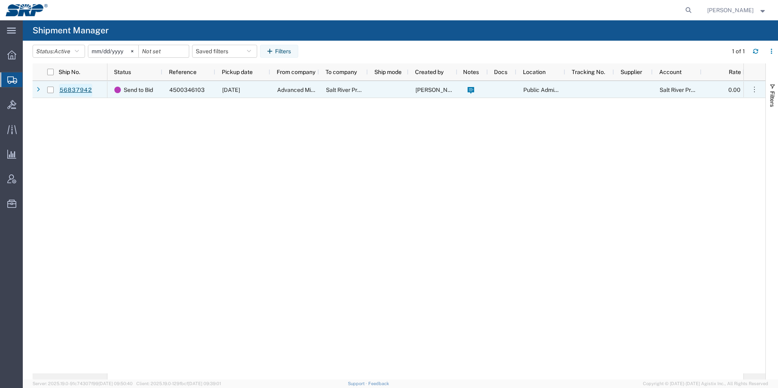
click at [72, 90] on link "56837942" at bounding box center [75, 90] width 33 height 13
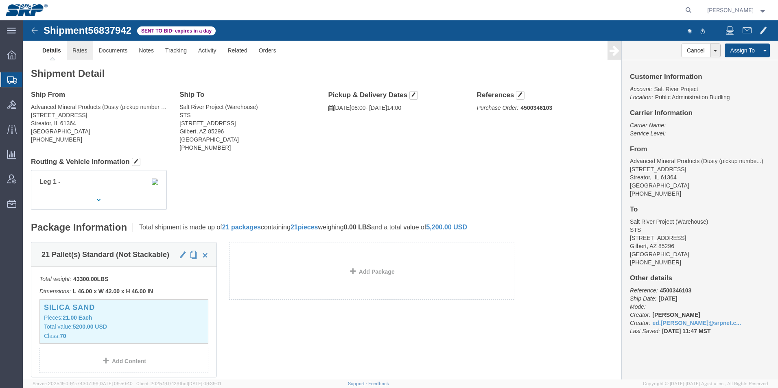
click link "Rates"
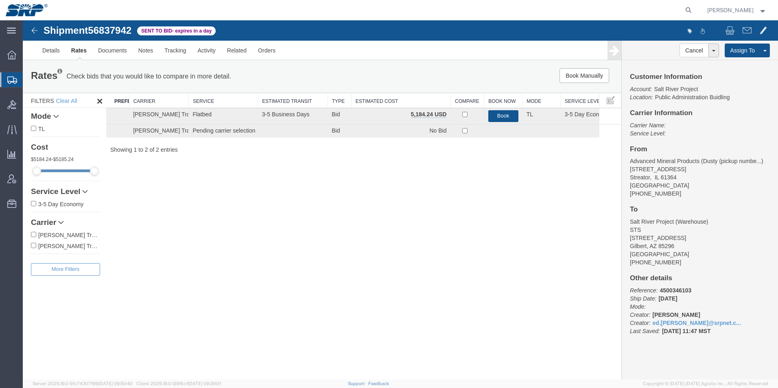
click at [11, 82] on icon at bounding box center [12, 79] width 10 height 7
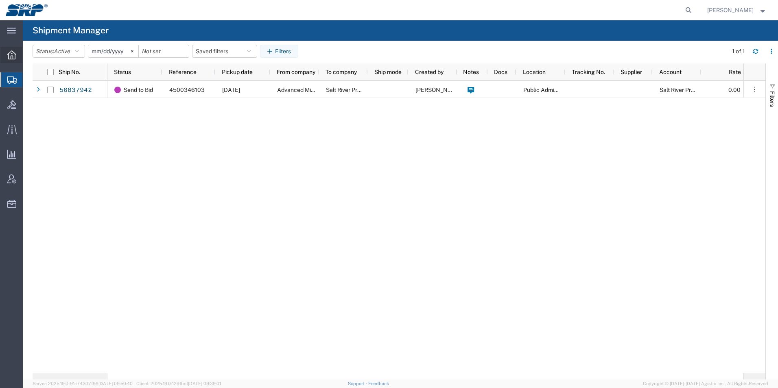
click at [7, 50] on div at bounding box center [11, 55] width 23 height 16
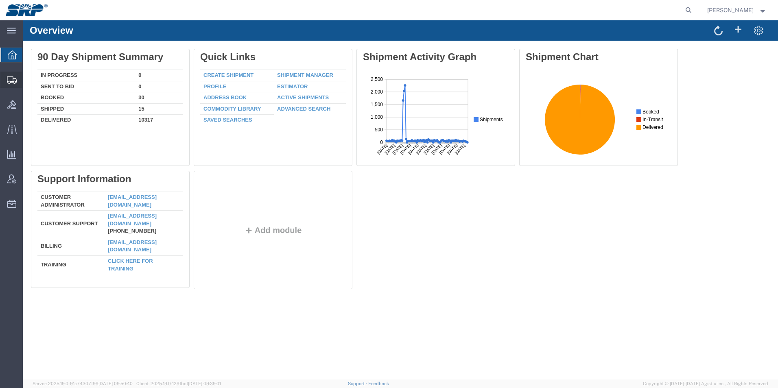
click at [13, 81] on icon at bounding box center [12, 79] width 10 height 7
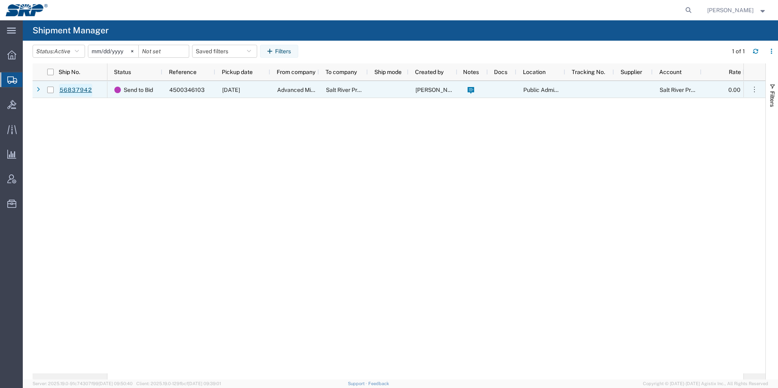
click at [77, 92] on link "56837942" at bounding box center [75, 90] width 33 height 13
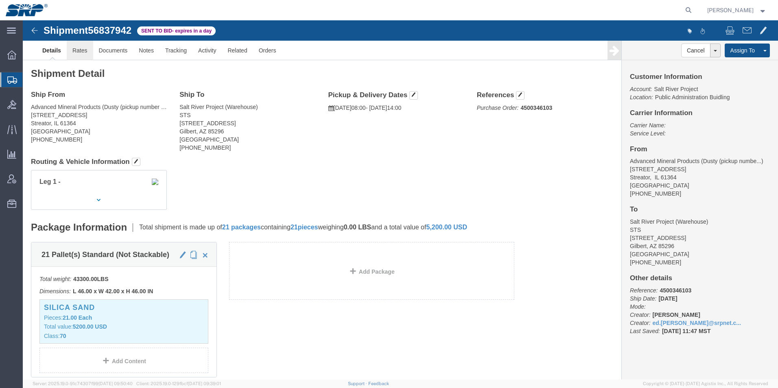
click link "Rates"
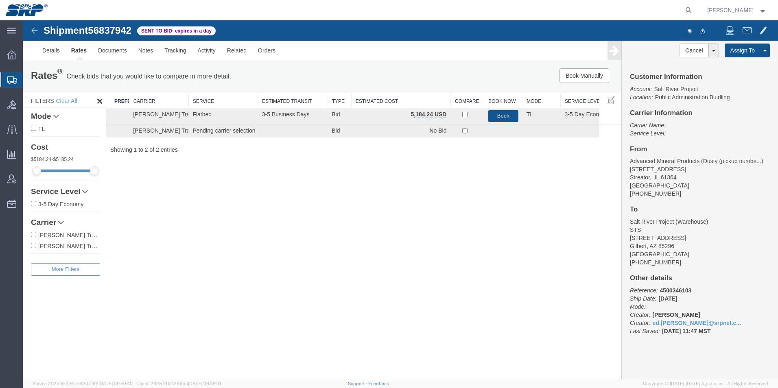
click at [11, 80] on icon at bounding box center [12, 79] width 10 height 7
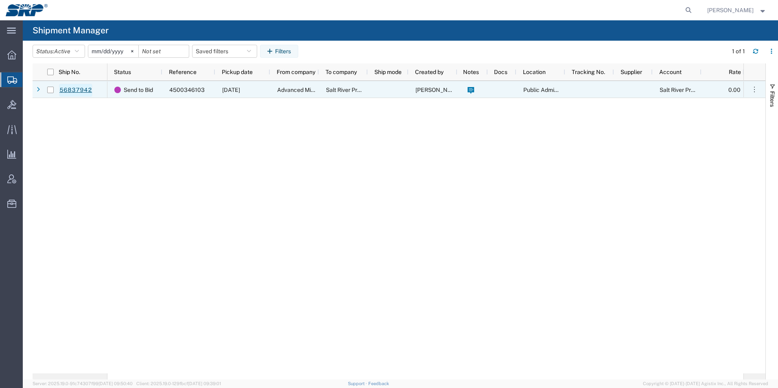
click at [78, 89] on link "56837942" at bounding box center [75, 90] width 33 height 13
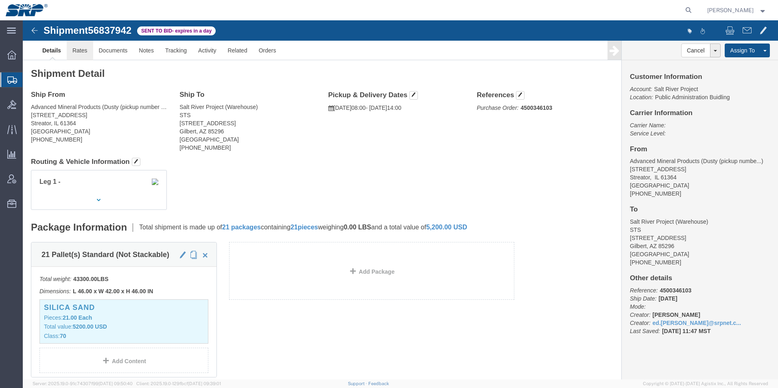
click link "Rates"
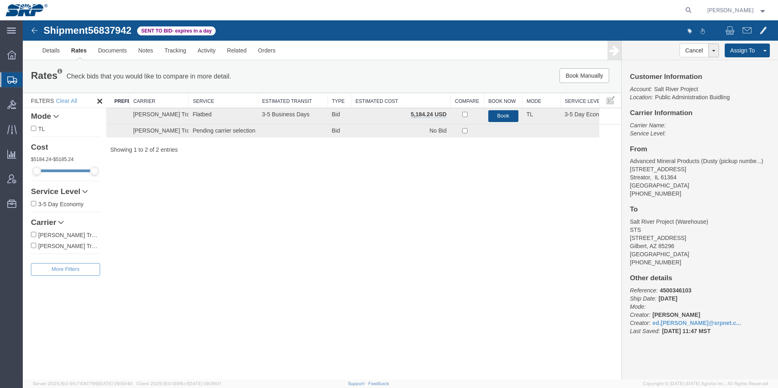
click at [9, 79] on icon at bounding box center [12, 79] width 10 height 7
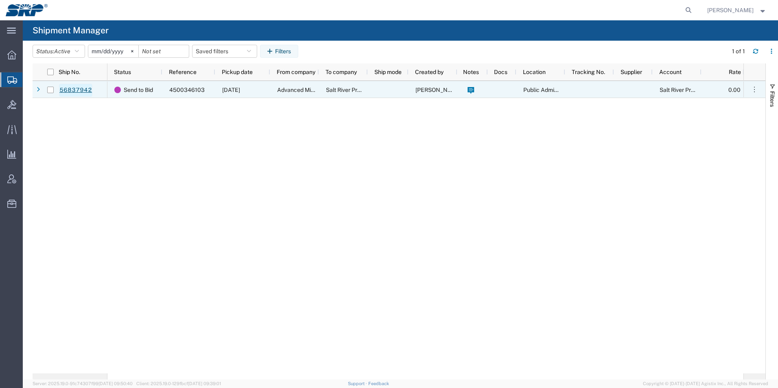
click at [80, 92] on link "56837942" at bounding box center [75, 90] width 33 height 13
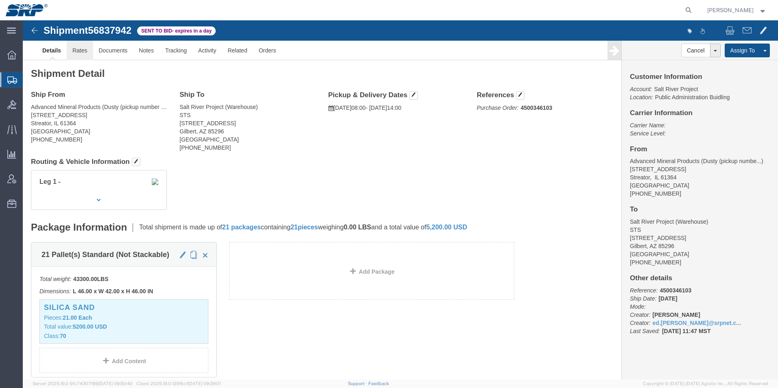
click link "Rates"
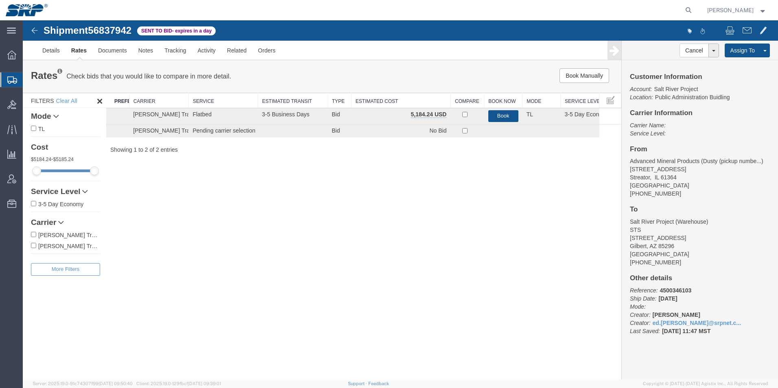
click at [11, 79] on icon at bounding box center [12, 79] width 10 height 7
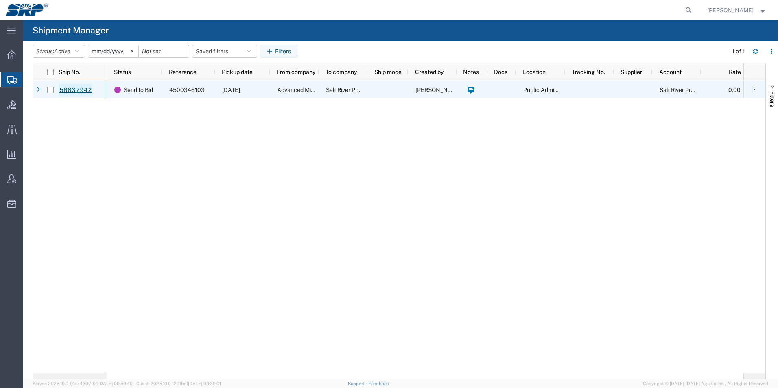
click at [73, 93] on link "56837942" at bounding box center [75, 90] width 33 height 13
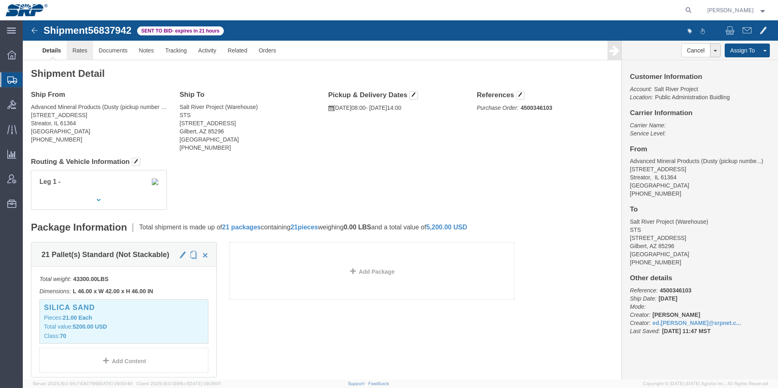
click link "Rates"
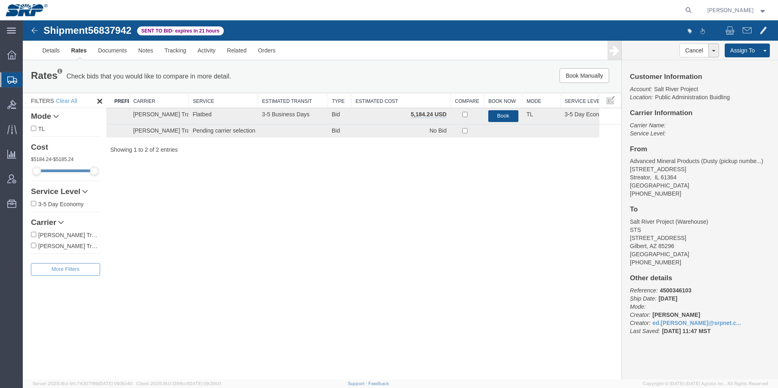
click at [17, 83] on div at bounding box center [11, 79] width 23 height 15
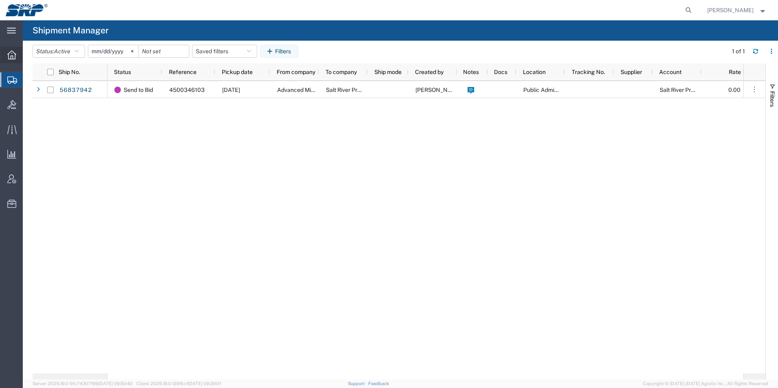
click at [11, 58] on icon at bounding box center [11, 54] width 9 height 9
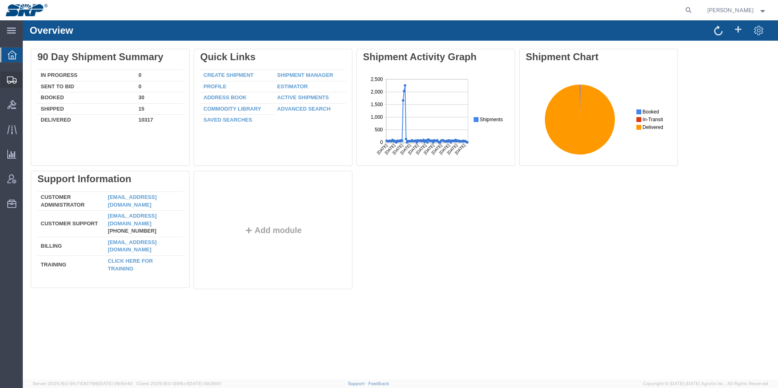
click at [11, 84] on div at bounding box center [11, 80] width 23 height 16
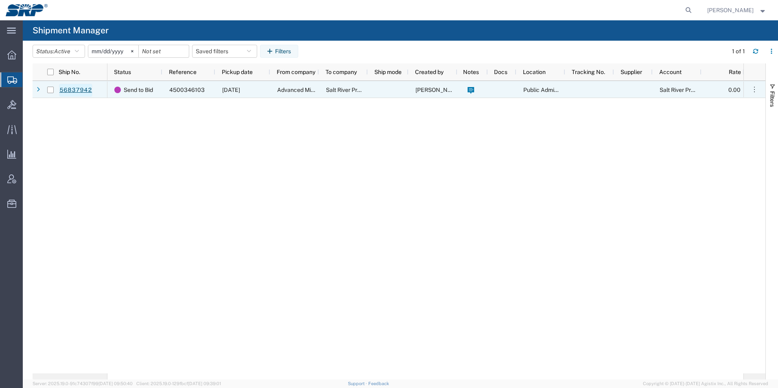
click at [76, 92] on link "56837942" at bounding box center [75, 90] width 33 height 13
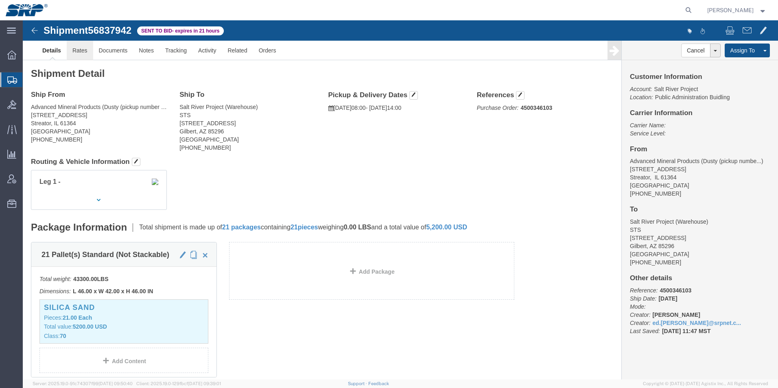
click link "Rates"
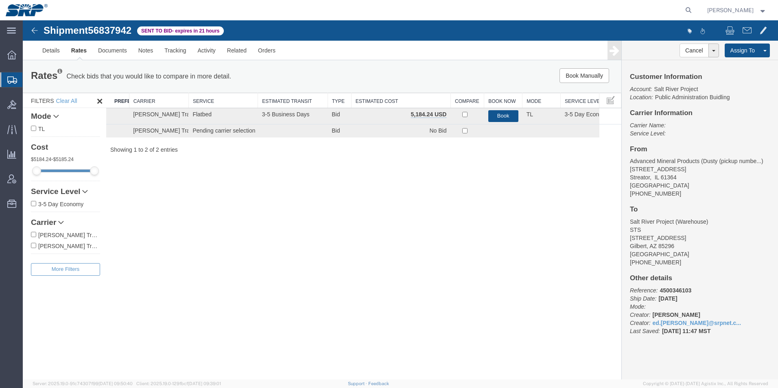
click at [9, 75] on div at bounding box center [11, 79] width 23 height 15
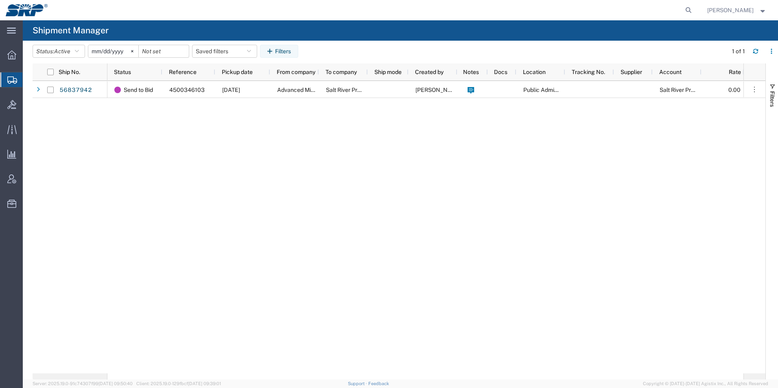
click at [353, 261] on div "Send to Bid 4500346103 [DATE] Advanced Mineral Products Salt River Project [PER…" at bounding box center [425, 227] width 636 height 292
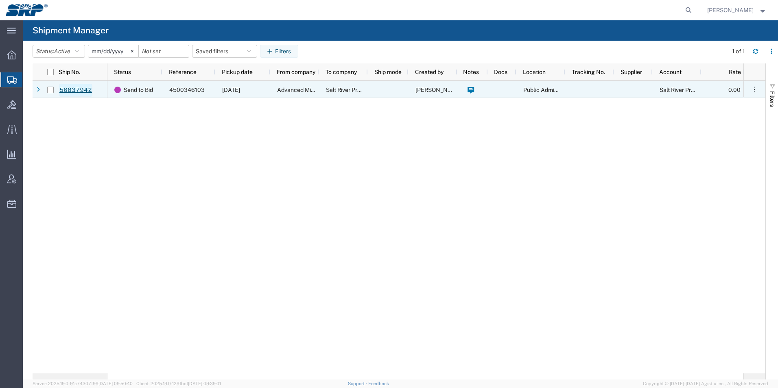
click at [65, 90] on link "56837942" at bounding box center [75, 90] width 33 height 13
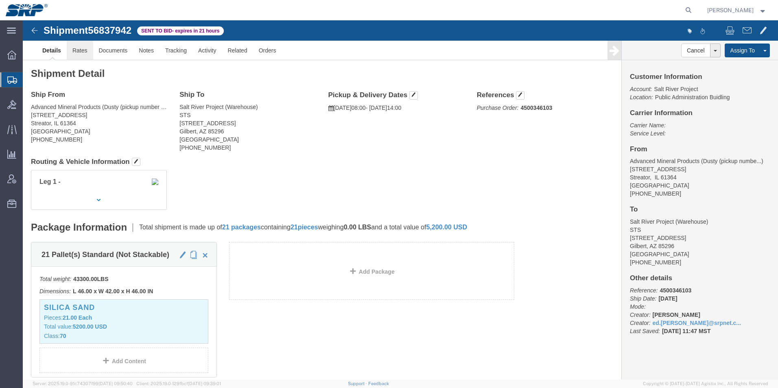
click link "Rates"
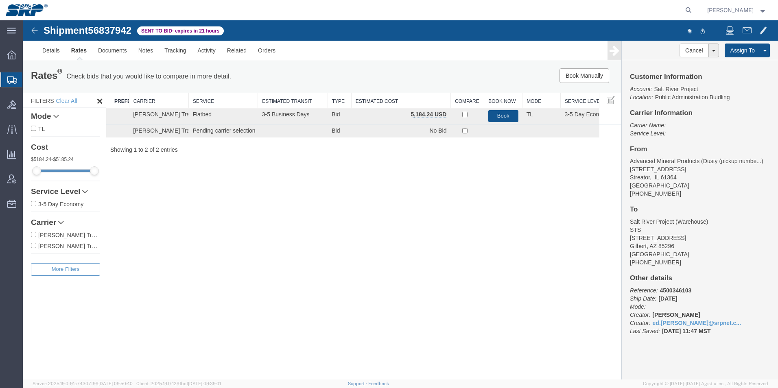
click at [16, 82] on icon at bounding box center [12, 79] width 10 height 7
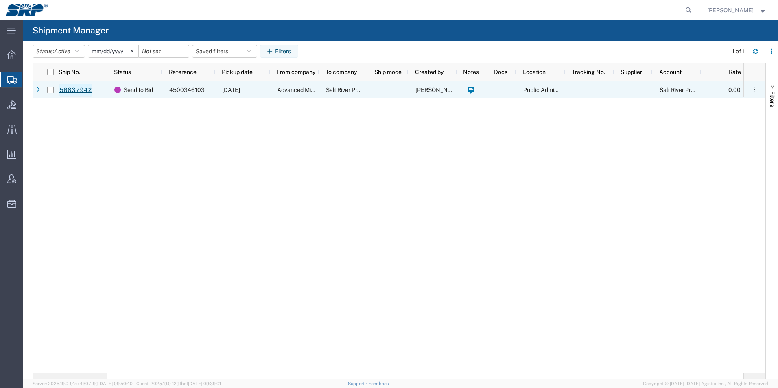
click at [70, 90] on link "56837942" at bounding box center [75, 90] width 33 height 13
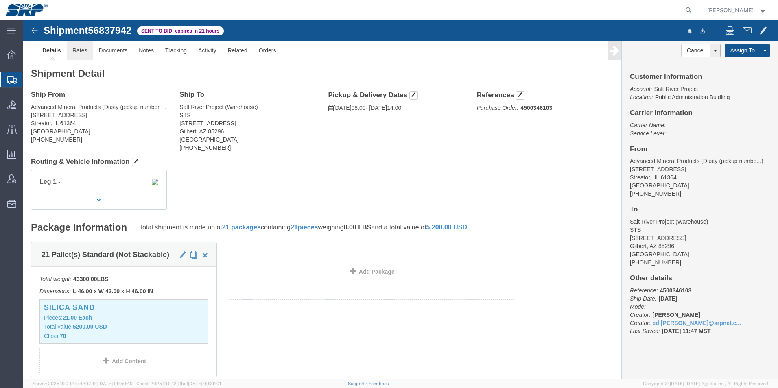
click link "Rates"
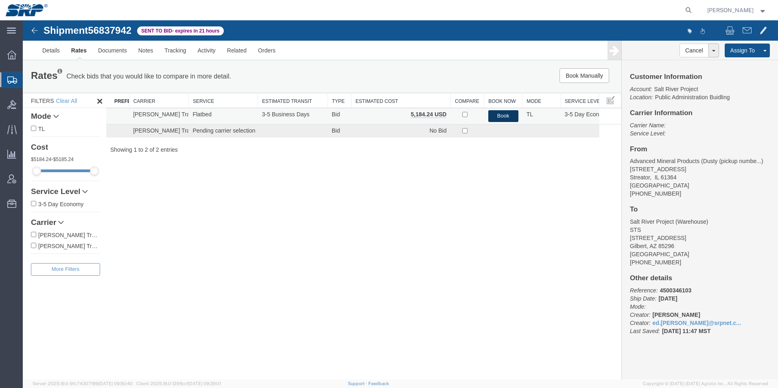
click at [505, 113] on button "Book" at bounding box center [503, 116] width 30 height 12
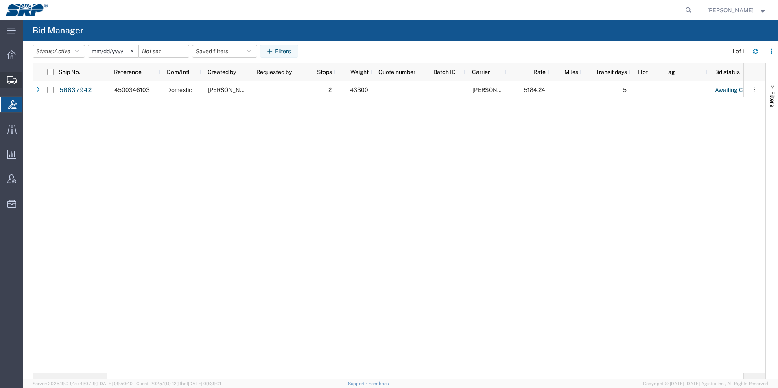
click at [14, 81] on icon at bounding box center [12, 79] width 10 height 7
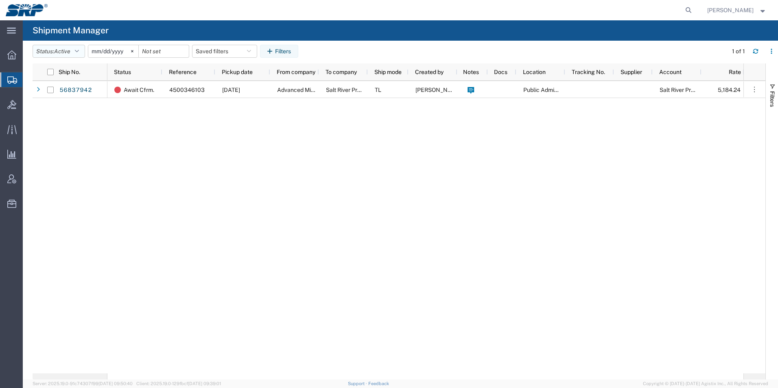
click at [61, 50] on span "Active" at bounding box center [62, 51] width 16 height 7
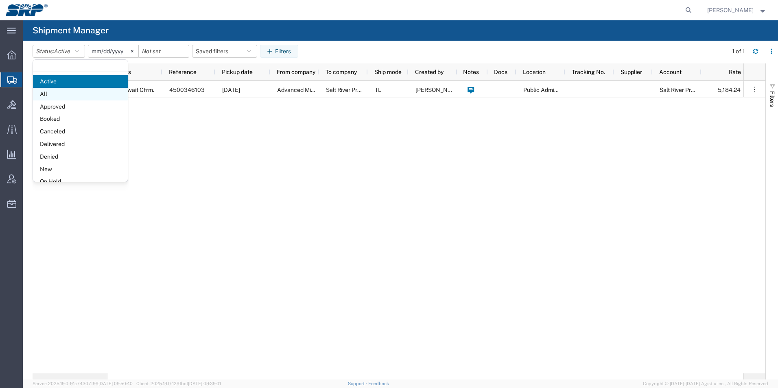
click at [47, 93] on span "All" at bounding box center [80, 94] width 95 height 13
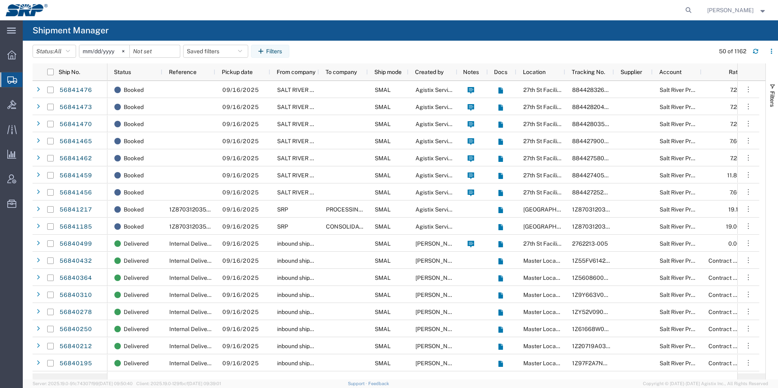
click at [7, 74] on div at bounding box center [11, 79] width 23 height 15
click at [17, 83] on icon at bounding box center [12, 79] width 10 height 7
click at [15, 56] on icon at bounding box center [11, 54] width 9 height 9
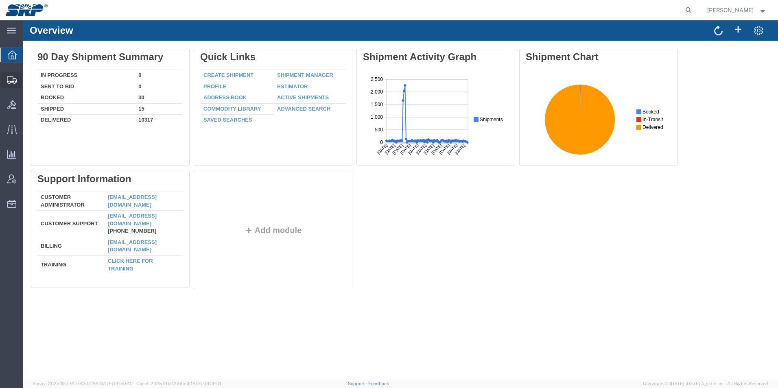
click at [13, 80] on icon at bounding box center [12, 79] width 10 height 7
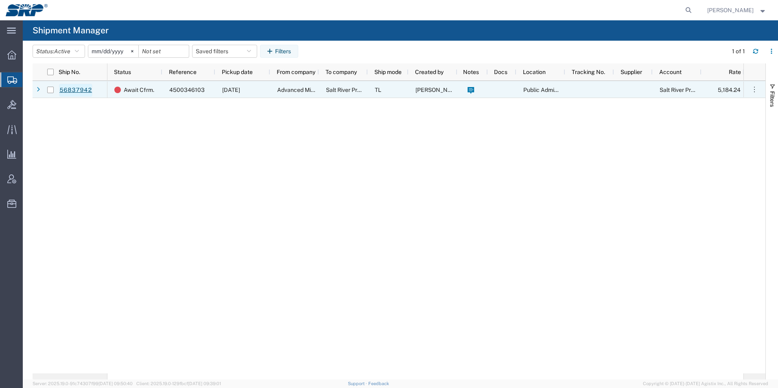
click at [72, 89] on link "56837942" at bounding box center [75, 90] width 33 height 13
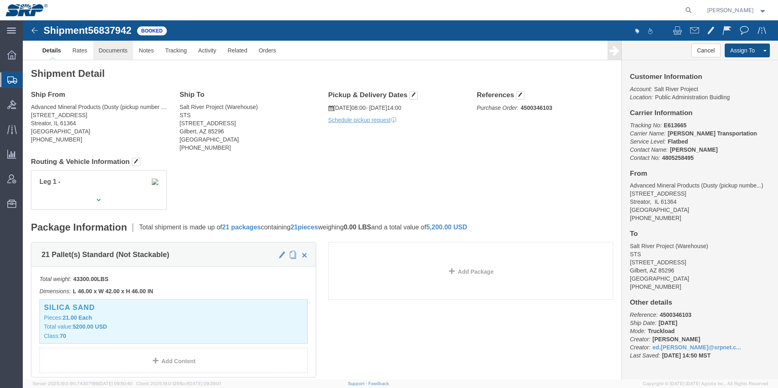
click link "Documents"
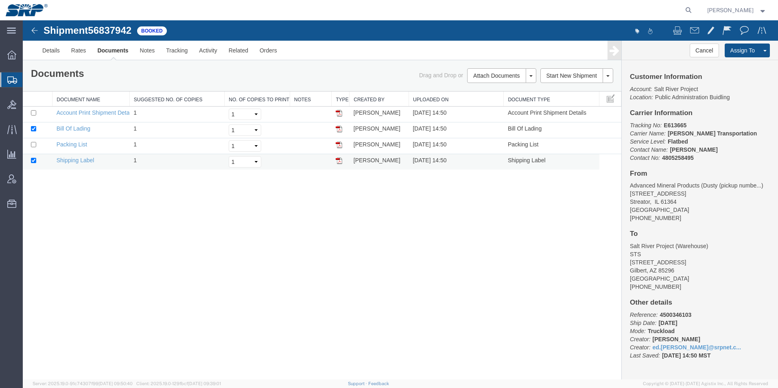
click at [31, 162] on td at bounding box center [38, 162] width 30 height 16
click at [33, 161] on input "checkbox" at bounding box center [33, 160] width 5 height 5
checkbox input "false"
click at [484, 102] on link "Email Documents" at bounding box center [500, 102] width 71 height 12
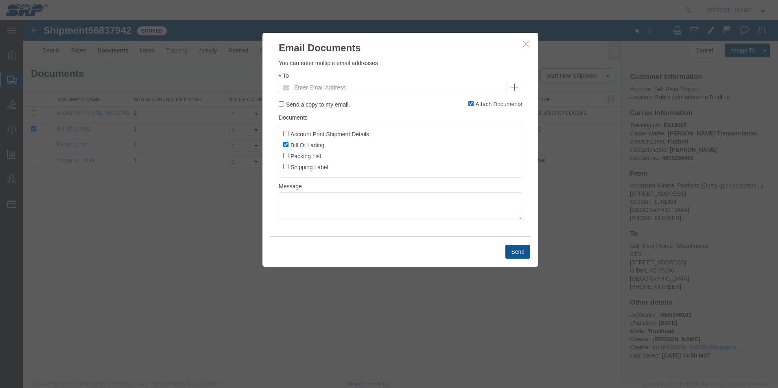
click at [385, 89] on ul "Enter Email Address" at bounding box center [393, 87] width 228 height 11
type input "ed.s"
type input "[EMAIL_ADDRESS][PERSON_NAME][DOMAIN_NAME]"
click at [512, 255] on button "Send" at bounding box center [517, 252] width 25 height 14
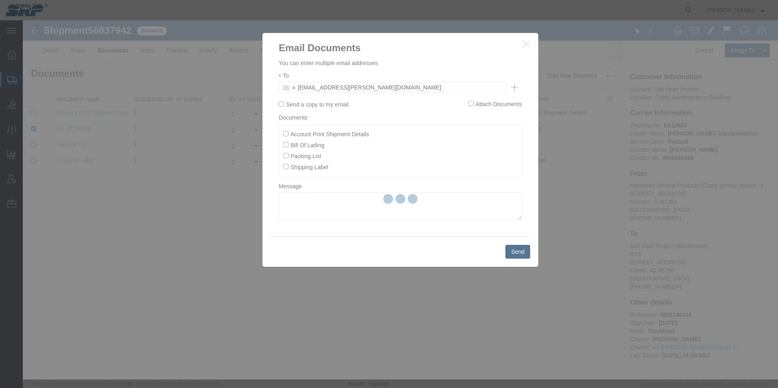
checkbox input "false"
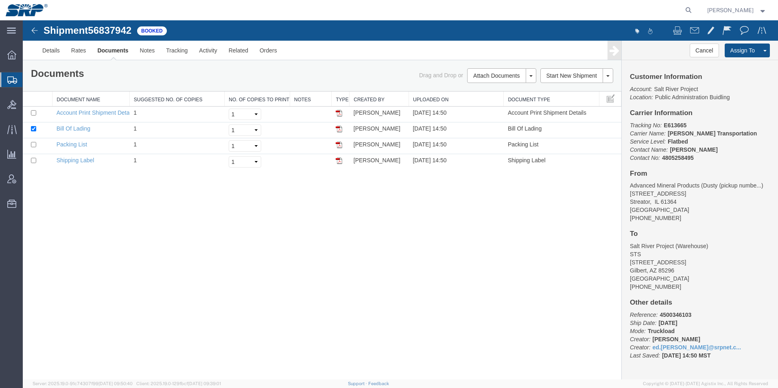
click at [11, 81] on icon at bounding box center [12, 79] width 10 height 7
